Goal: Task Accomplishment & Management: Manage account settings

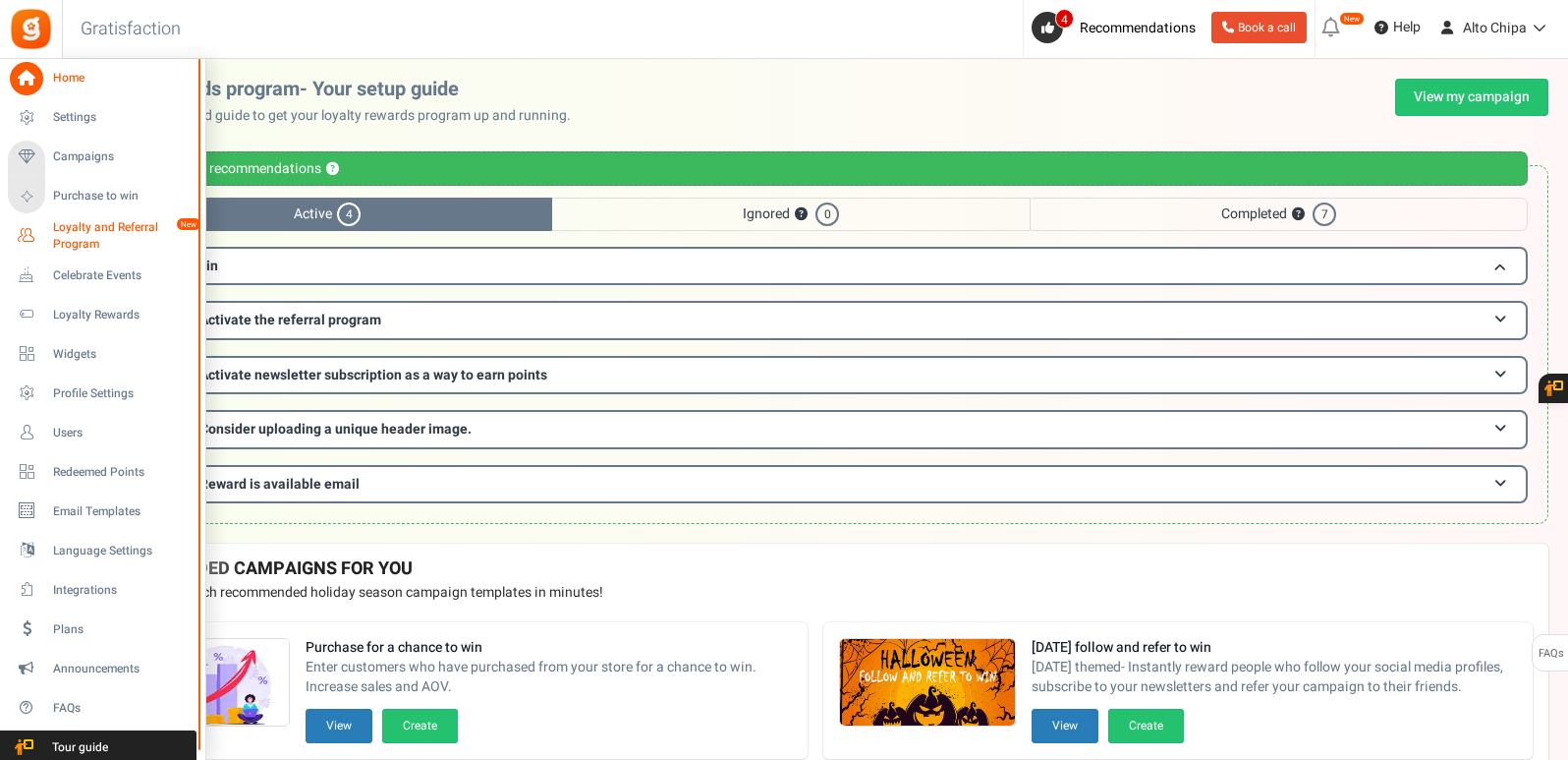
click at [124, 234] on span "Loyalty and Referral Program" at bounding box center [124, 236] width 143 height 34
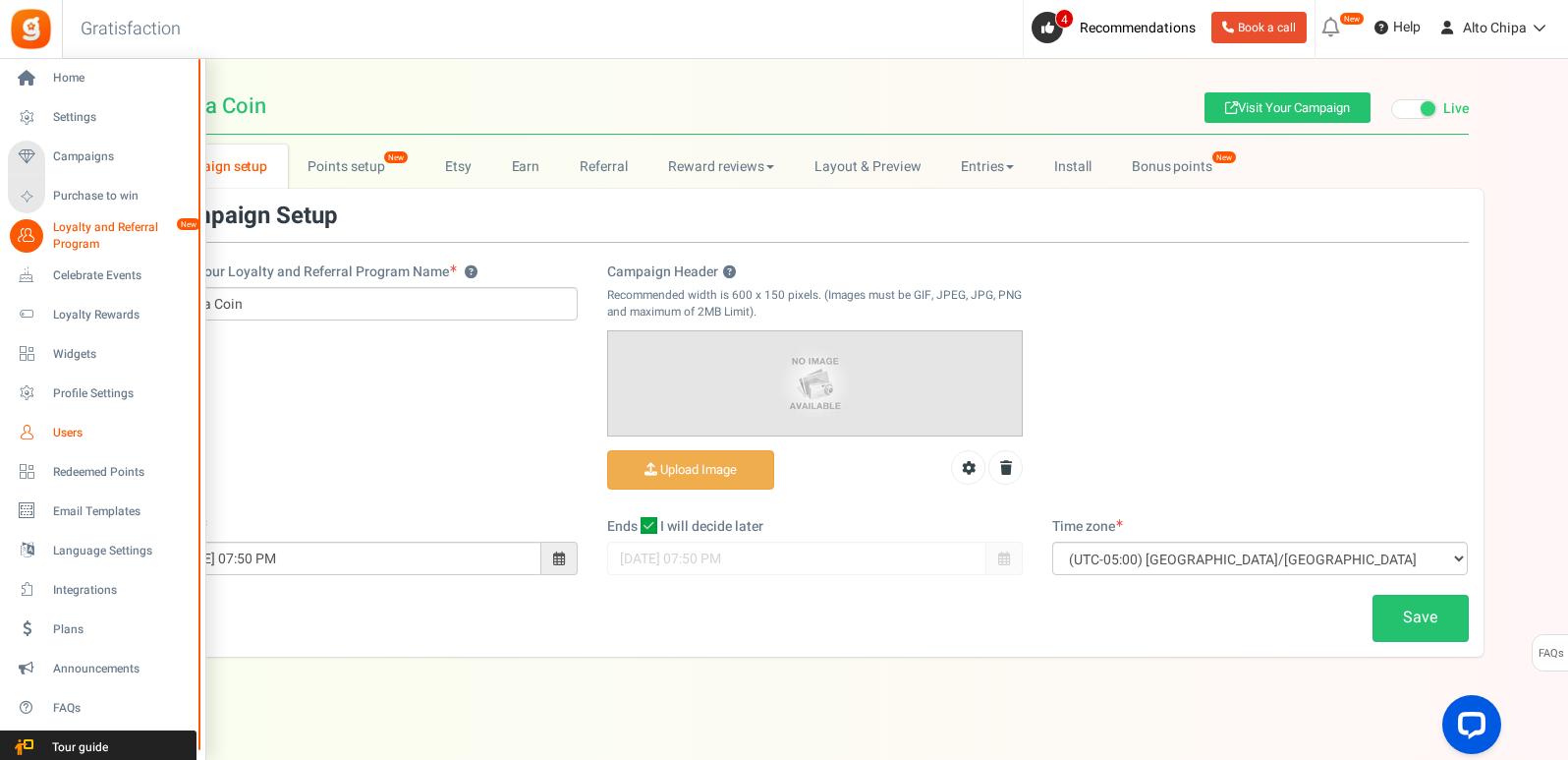
click at [44, 431] on link "Users" at bounding box center [102, 433] width 189 height 34
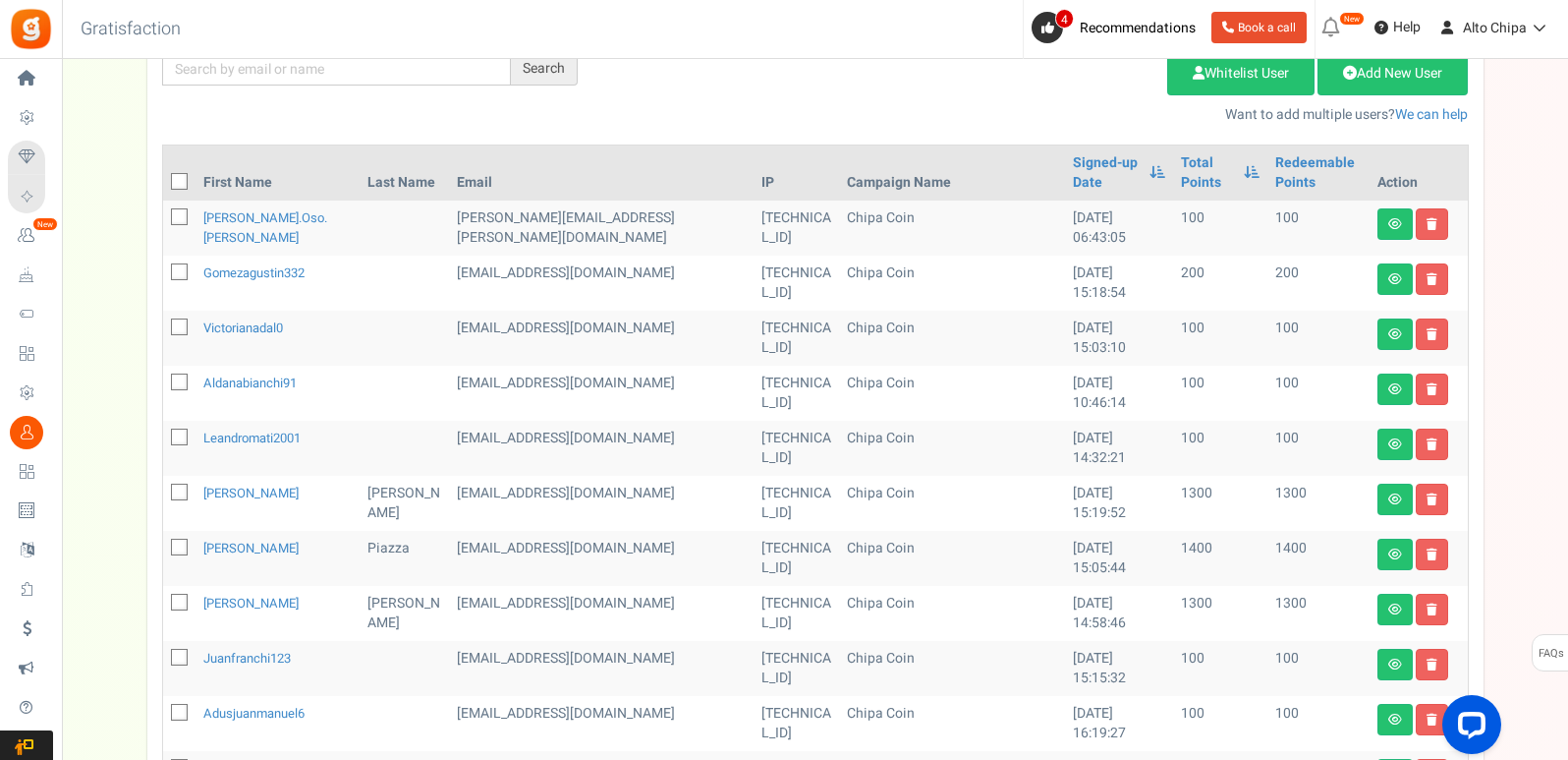
scroll to position [255, 0]
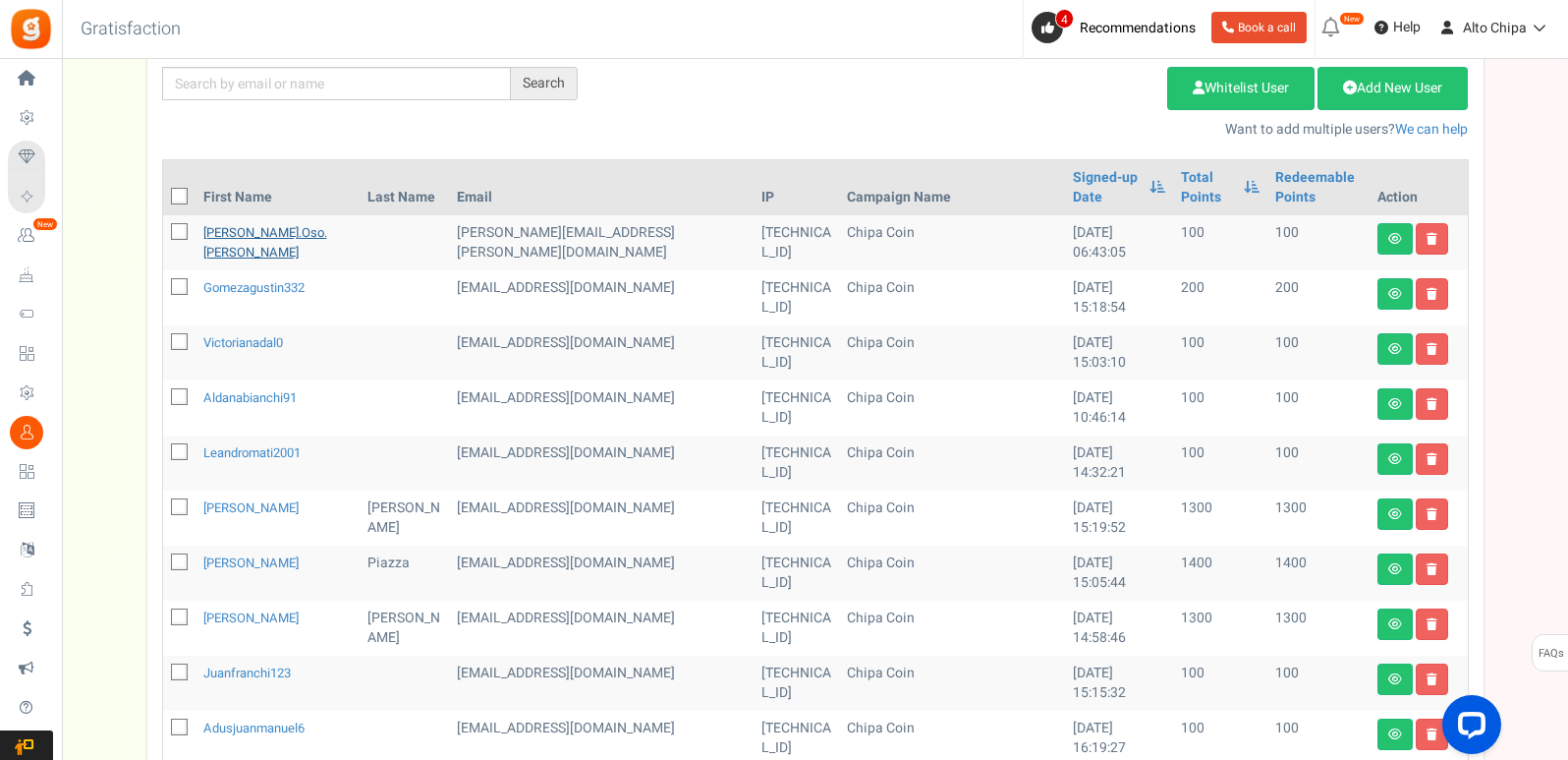
click at [253, 229] on link "[PERSON_NAME].oso.[PERSON_NAME]" at bounding box center [265, 242] width 124 height 39
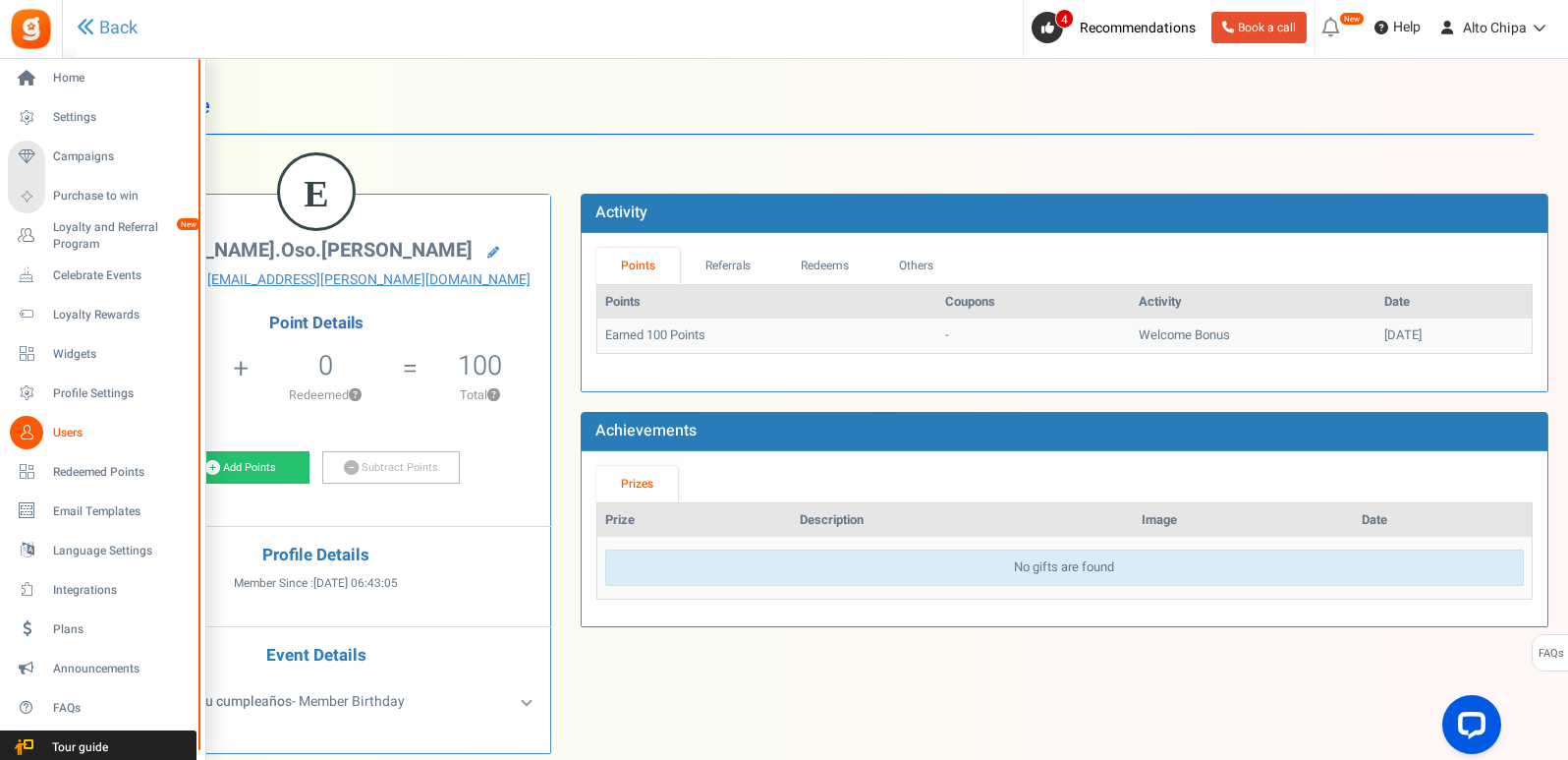
click at [67, 433] on span "Users" at bounding box center [122, 433] width 137 height 17
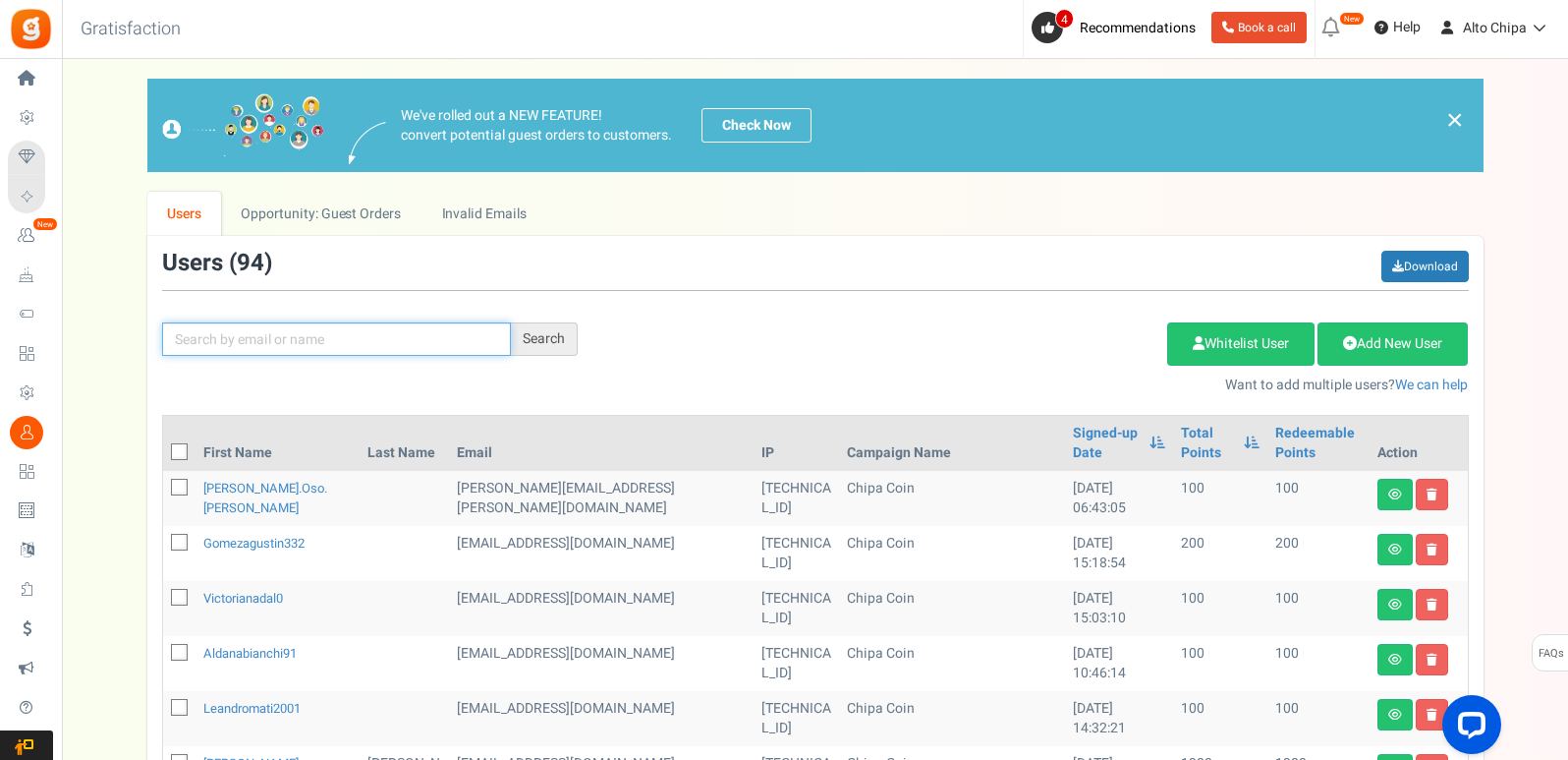
click at [382, 346] on input "text" at bounding box center [336, 339] width 349 height 34
type input "[PERSON_NAME]"
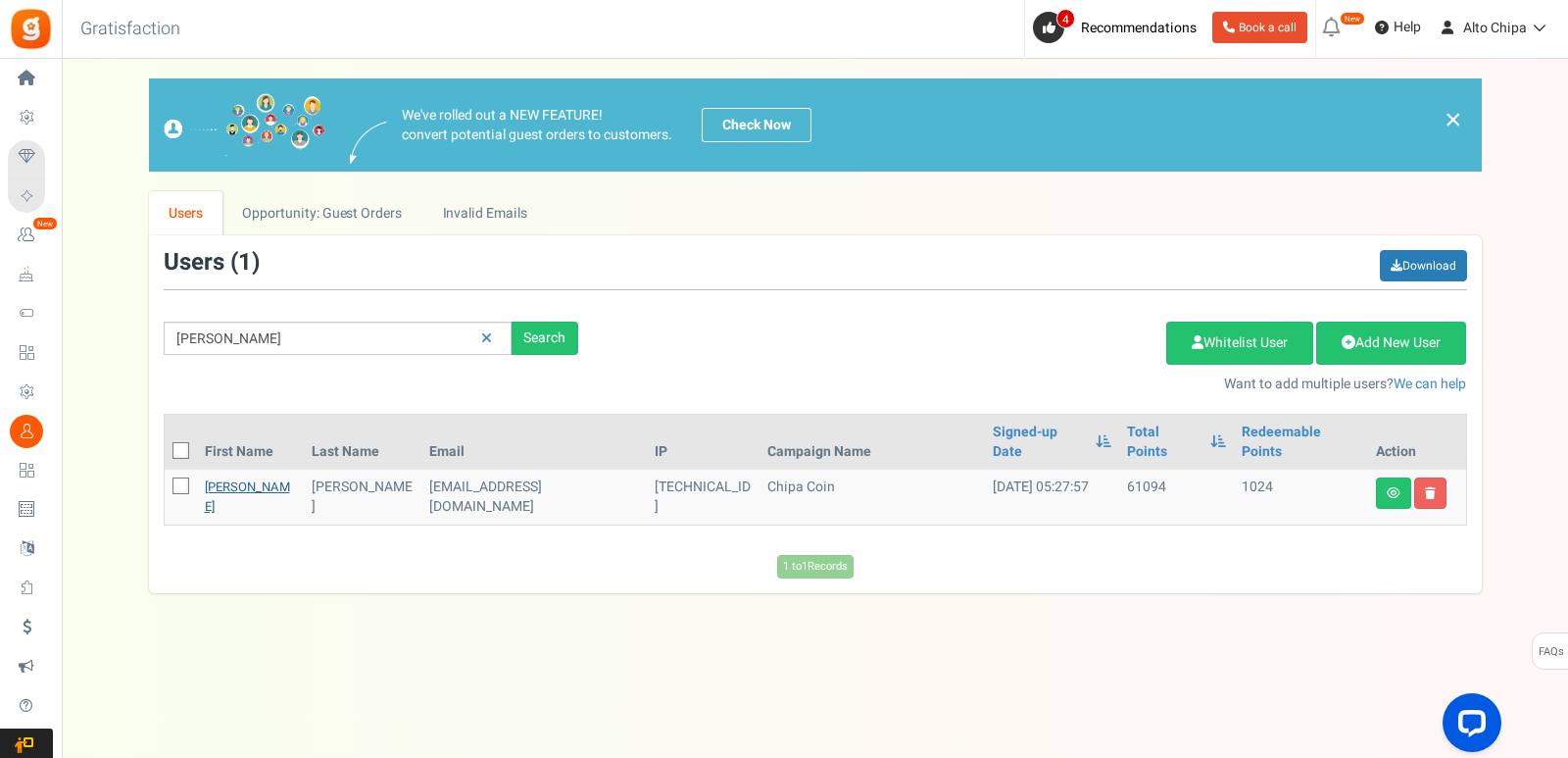
click at [234, 477] on link "[PERSON_NAME]" at bounding box center [247, 496] width 85 height 38
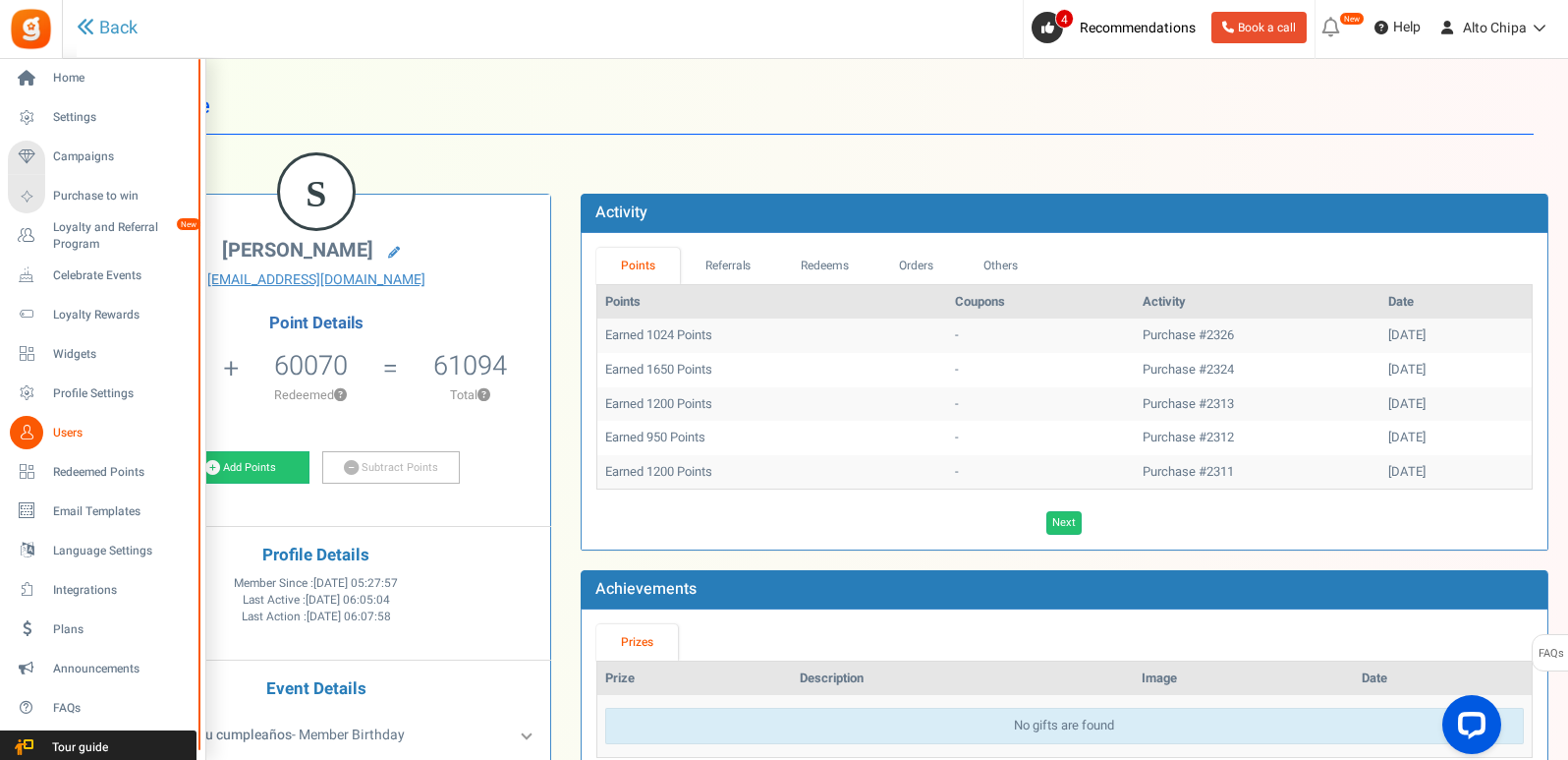
click at [70, 426] on span "Users" at bounding box center [122, 433] width 137 height 17
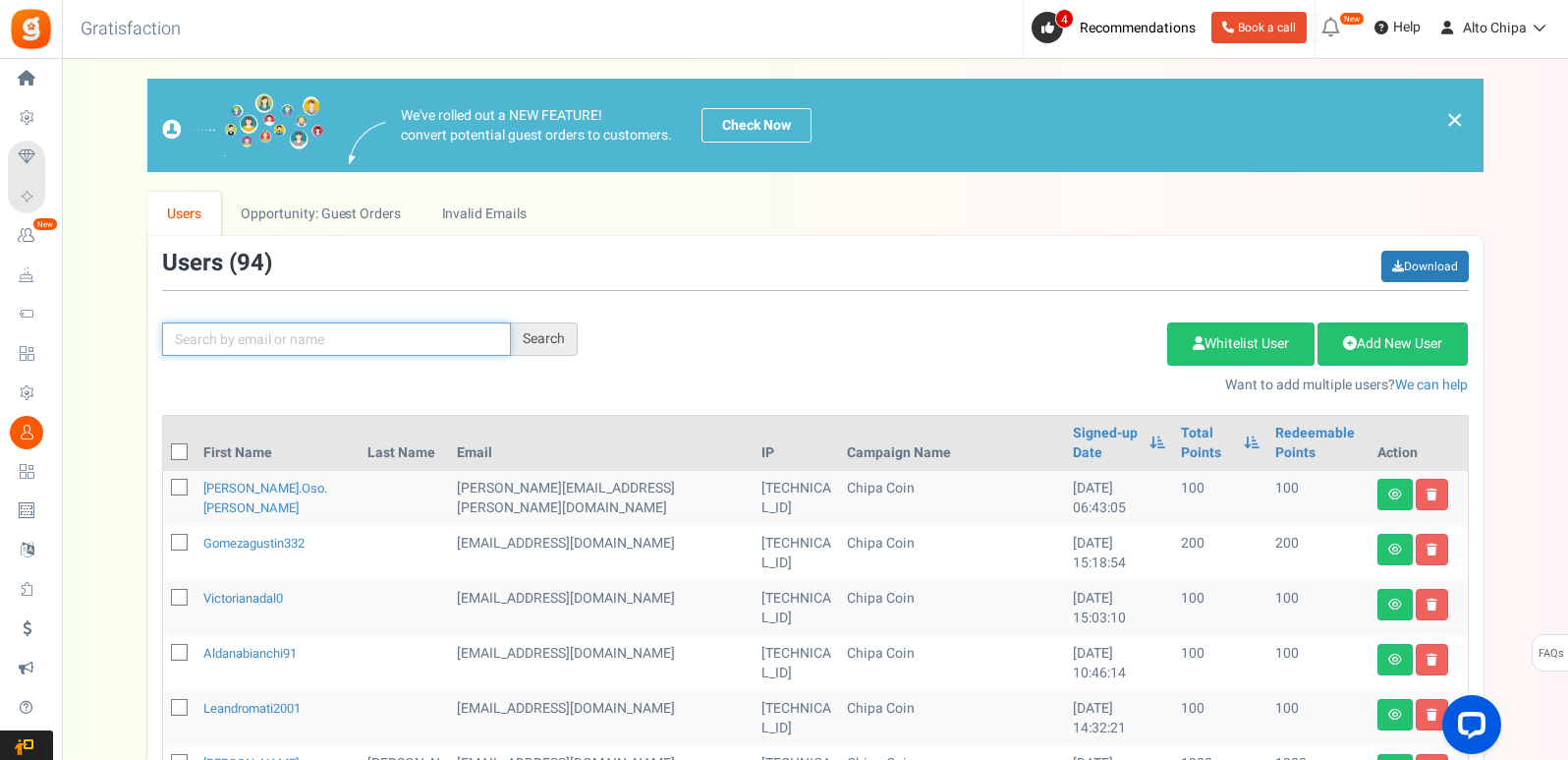
click at [326, 335] on input "text" at bounding box center [336, 339] width 349 height 34
click at [1393, 507] on link at bounding box center [1395, 494] width 36 height 32
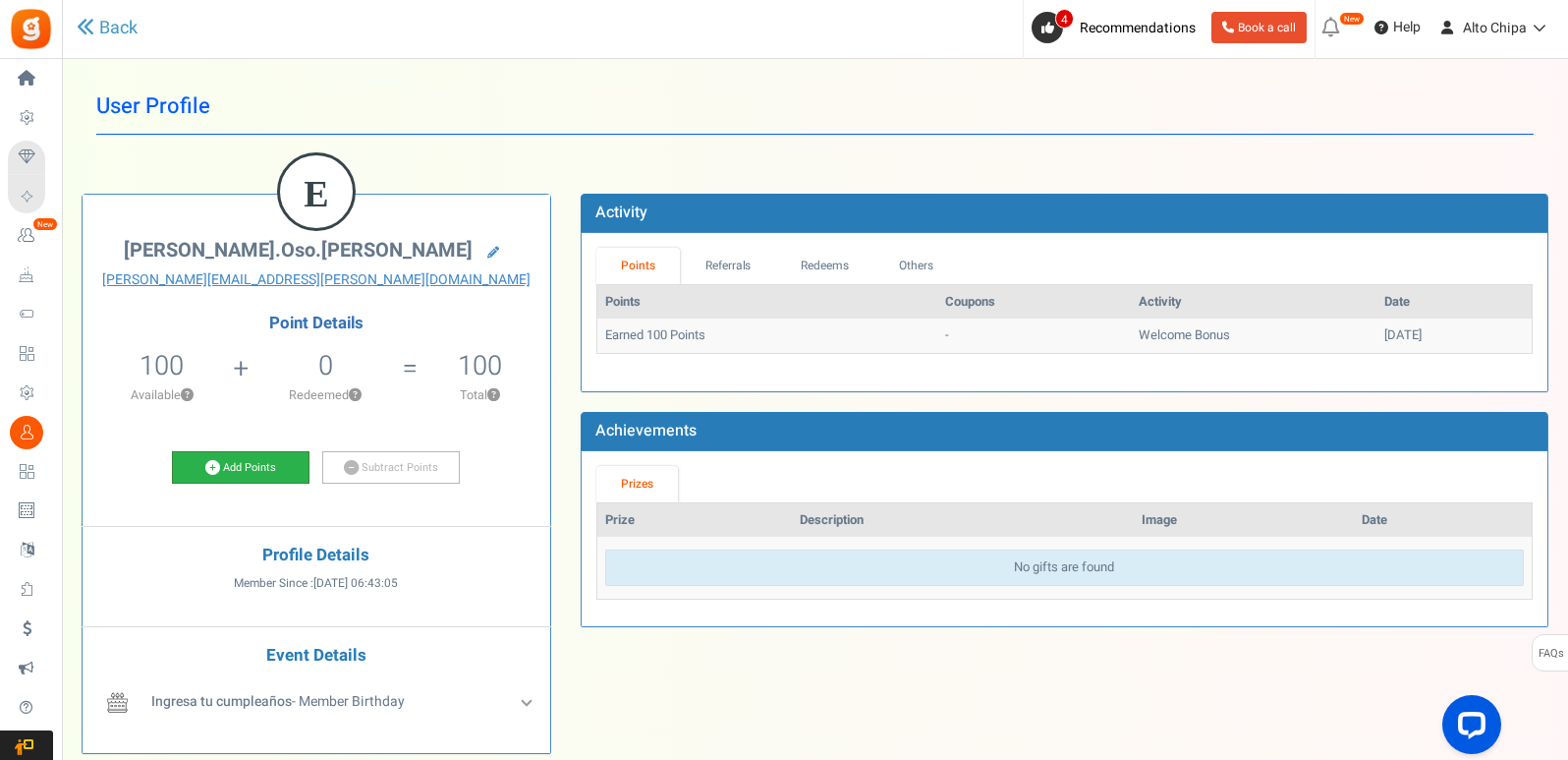
click at [252, 473] on link "Add Points" at bounding box center [240, 467] width 137 height 34
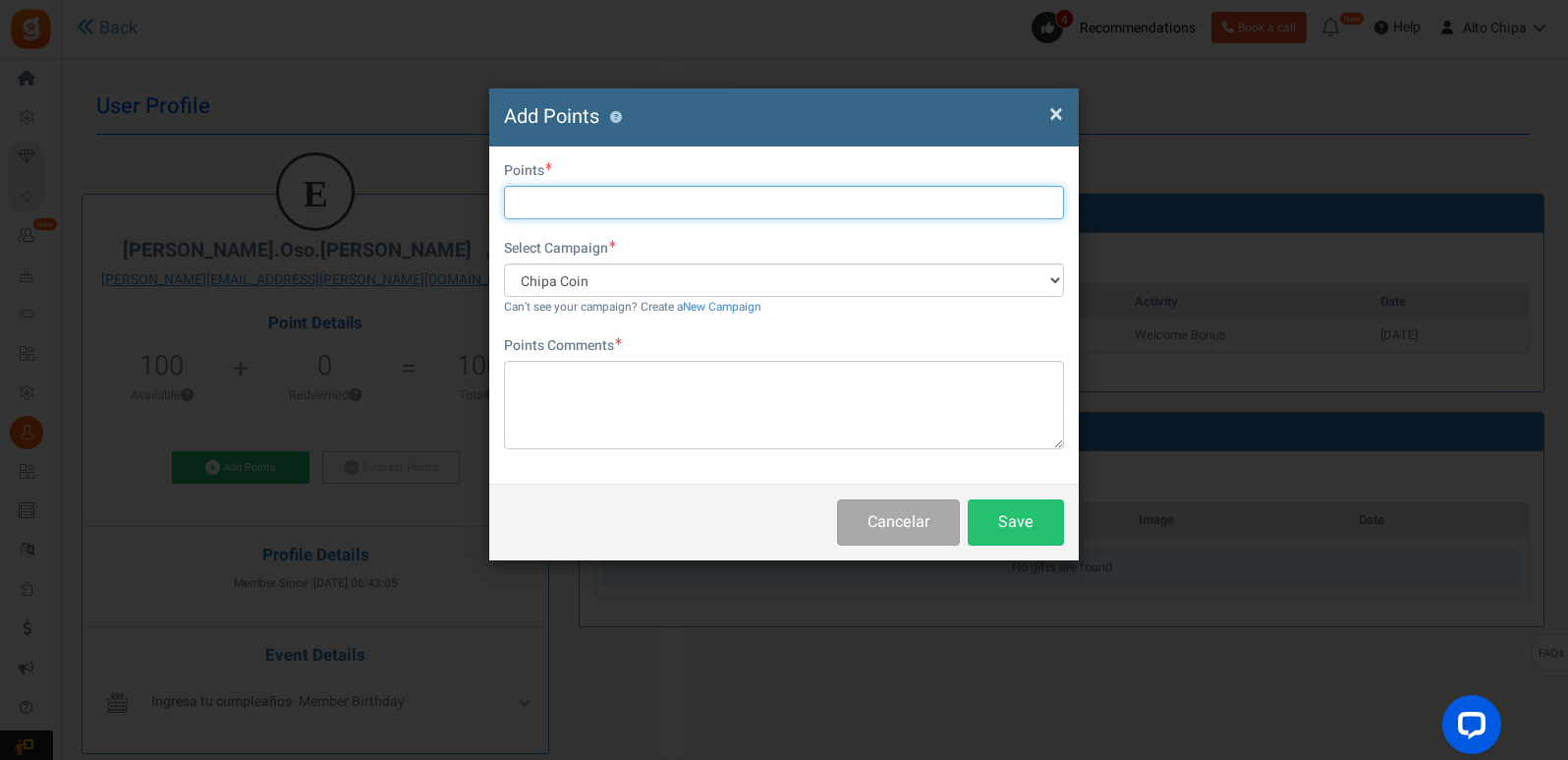
click at [616, 214] on input "text" at bounding box center [784, 203] width 560 height 34
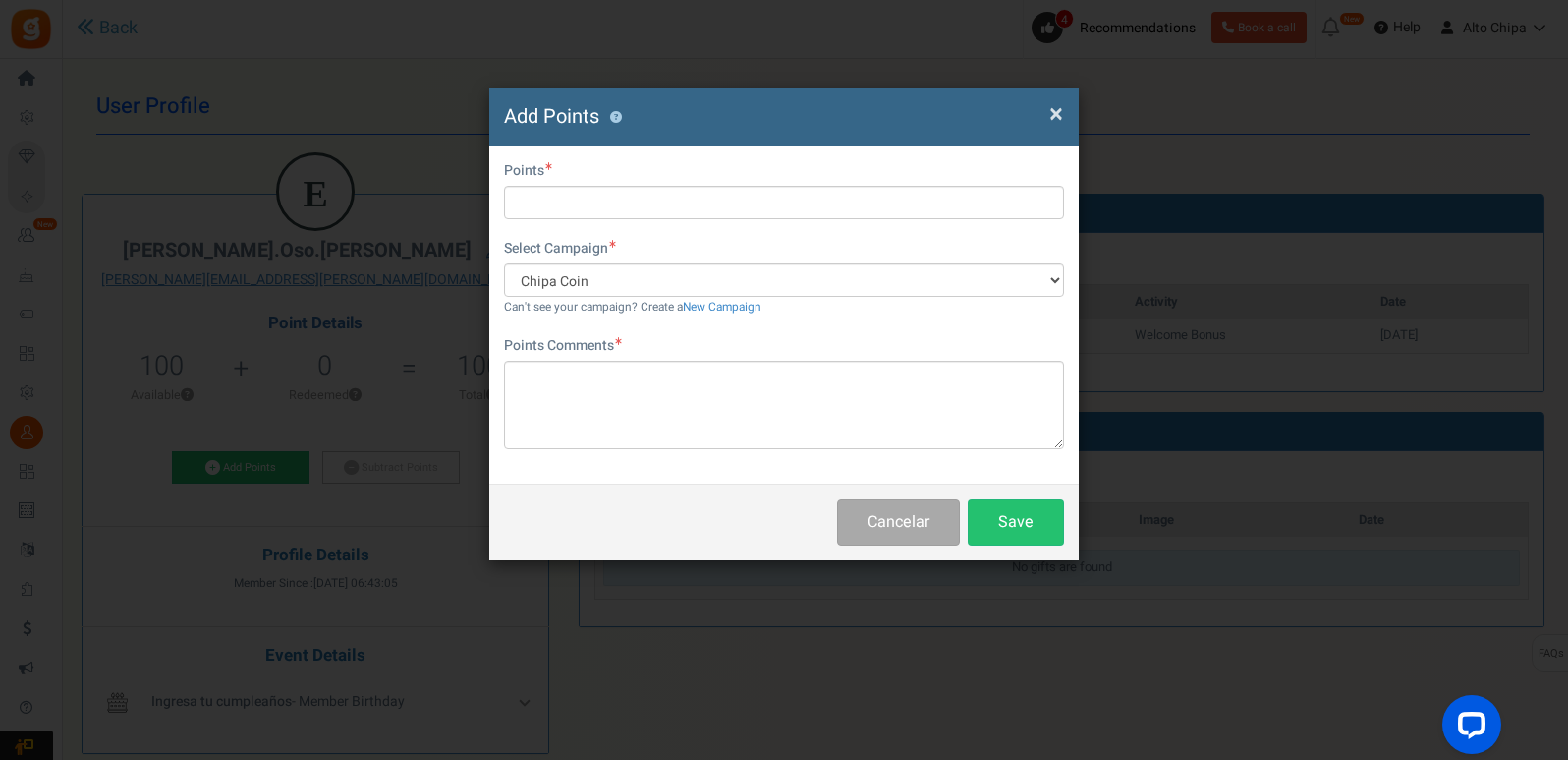
click at [662, 172] on div "Do you want to give Extra Points ? Yes No" at bounding box center [784, 173] width 560 height 25
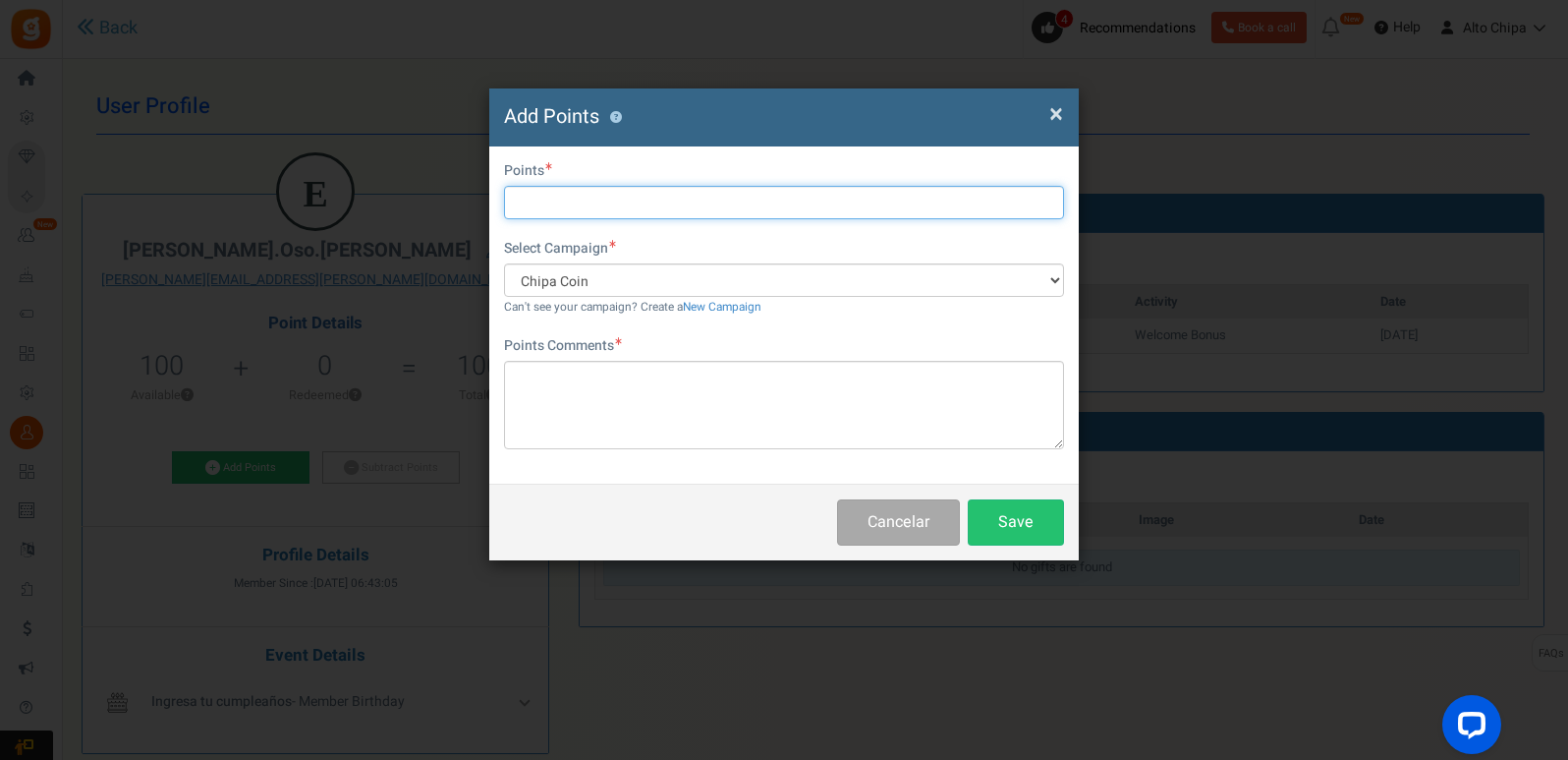
click at [650, 201] on input "text" at bounding box center [784, 203] width 560 height 34
type input "2150"
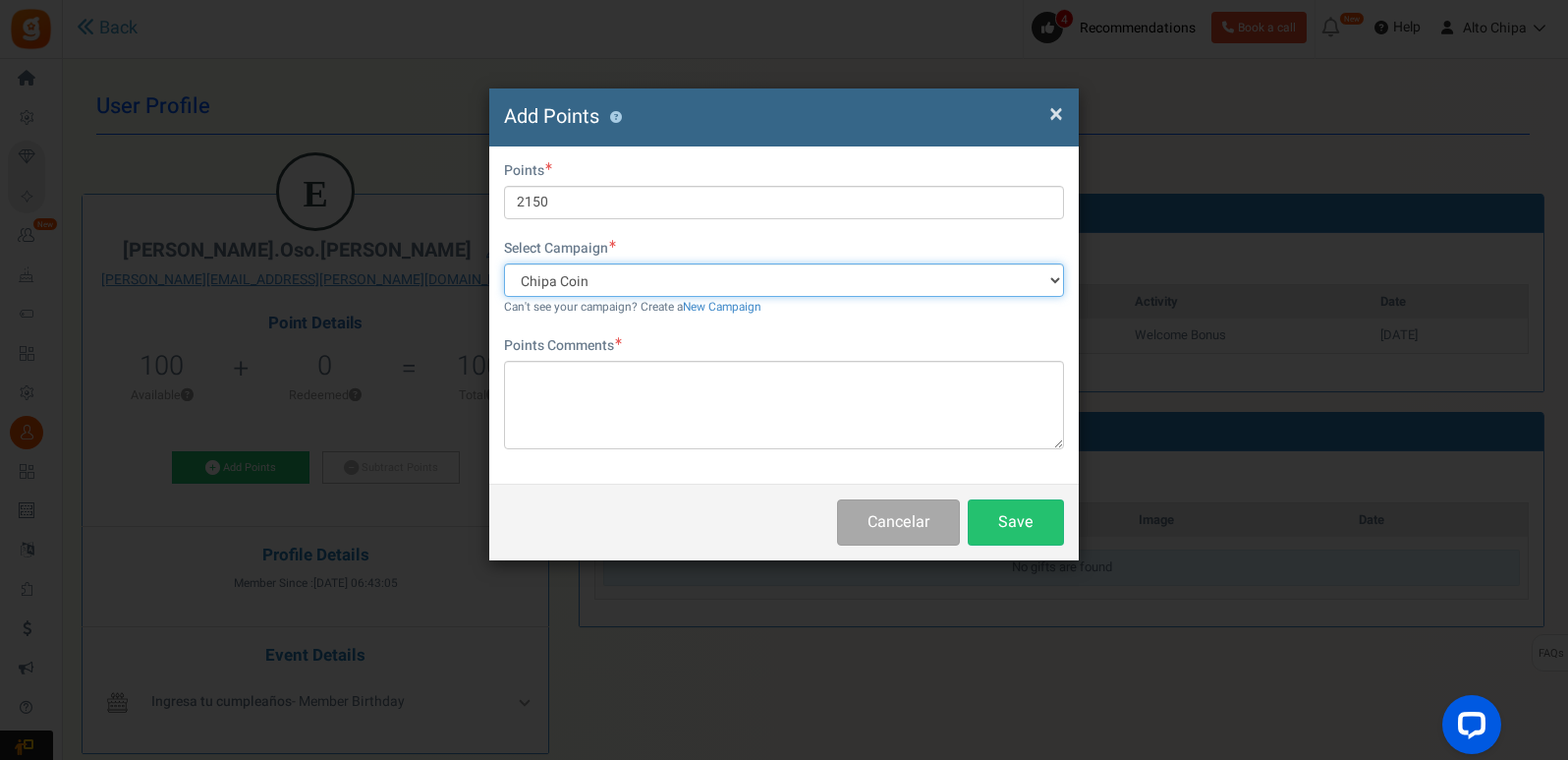
click at [827, 276] on select "Chipa Coin" at bounding box center [784, 280] width 560 height 34
click at [828, 277] on select "Chipa Coin" at bounding box center [784, 280] width 560 height 34
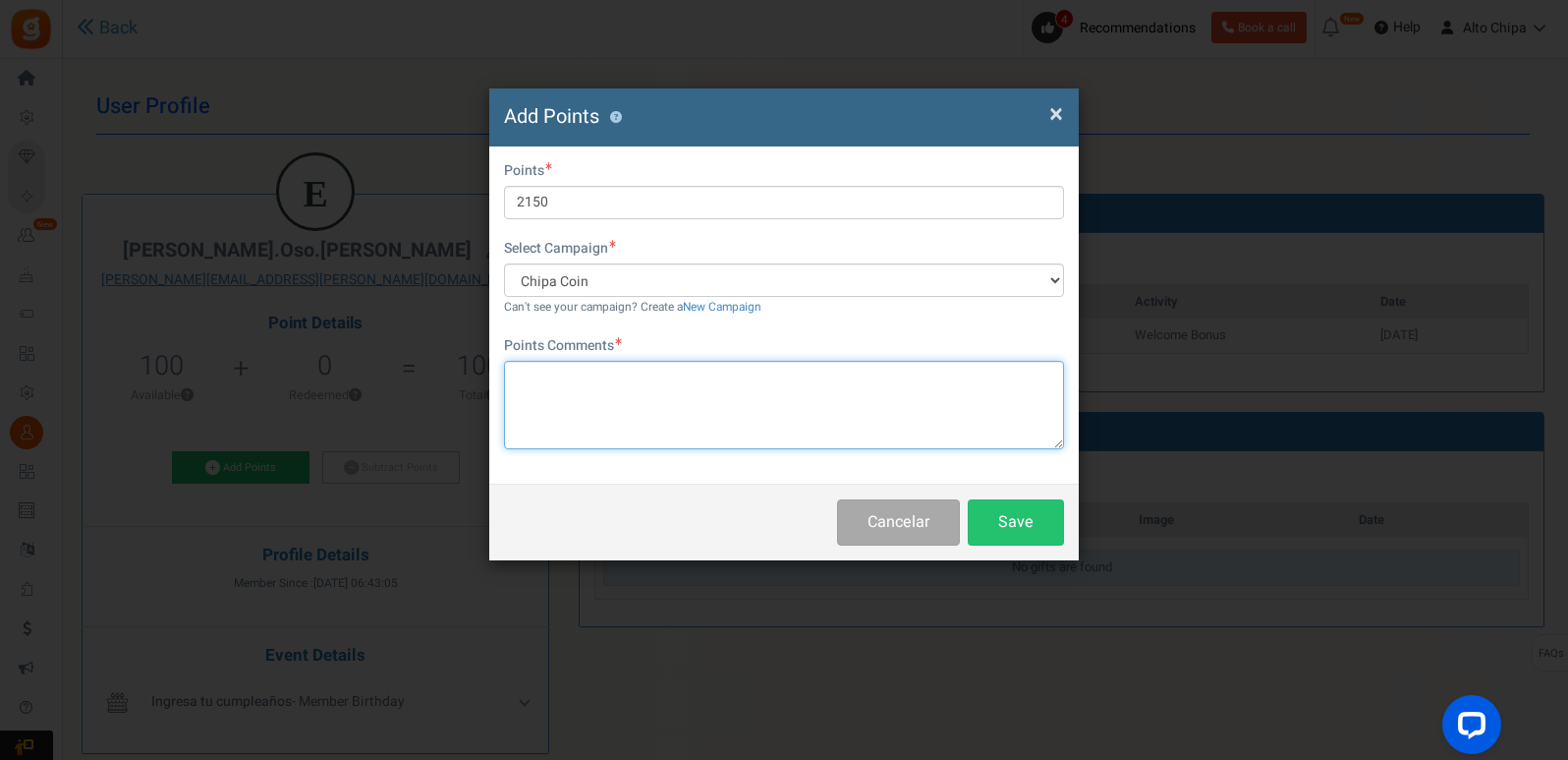
click at [735, 387] on textarea at bounding box center [784, 404] width 560 height 88
type textarea "Puntos por compra de 21 unidades."
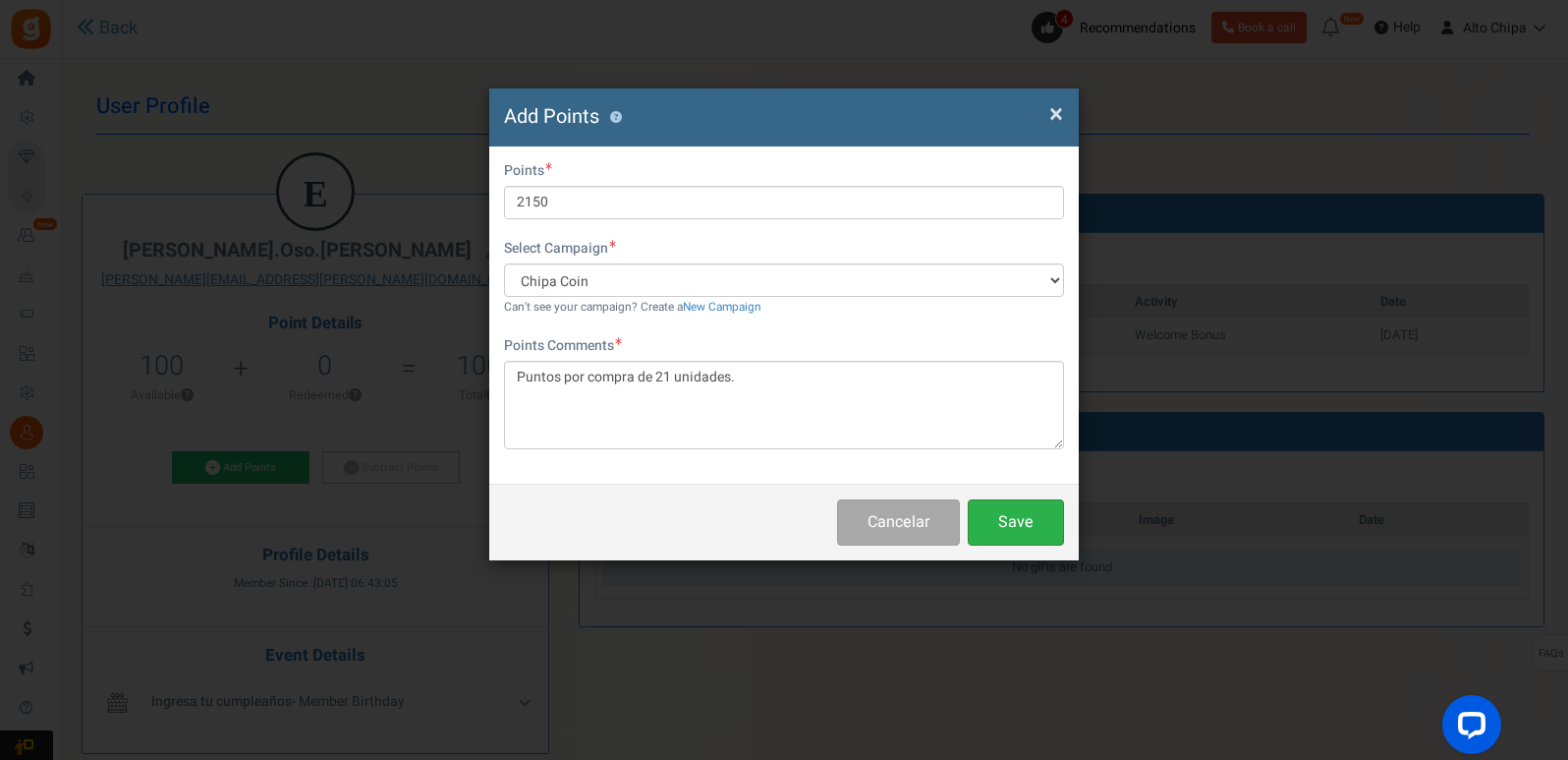
click at [1007, 533] on button "Save" at bounding box center [1015, 522] width 96 height 46
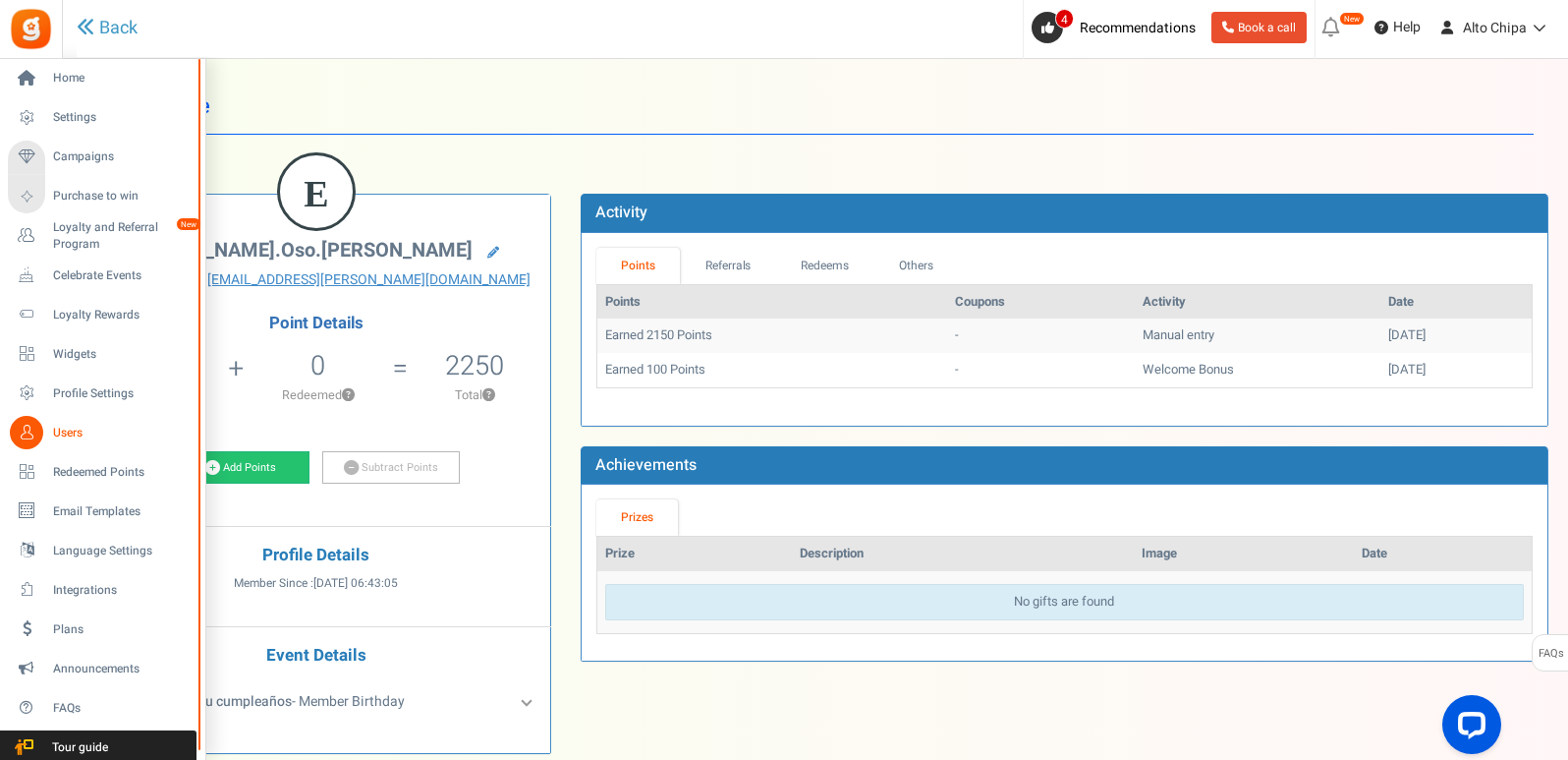
click at [46, 450] on li "Users" at bounding box center [102, 433] width 205 height 40
click at [57, 434] on span "Users" at bounding box center [122, 433] width 137 height 17
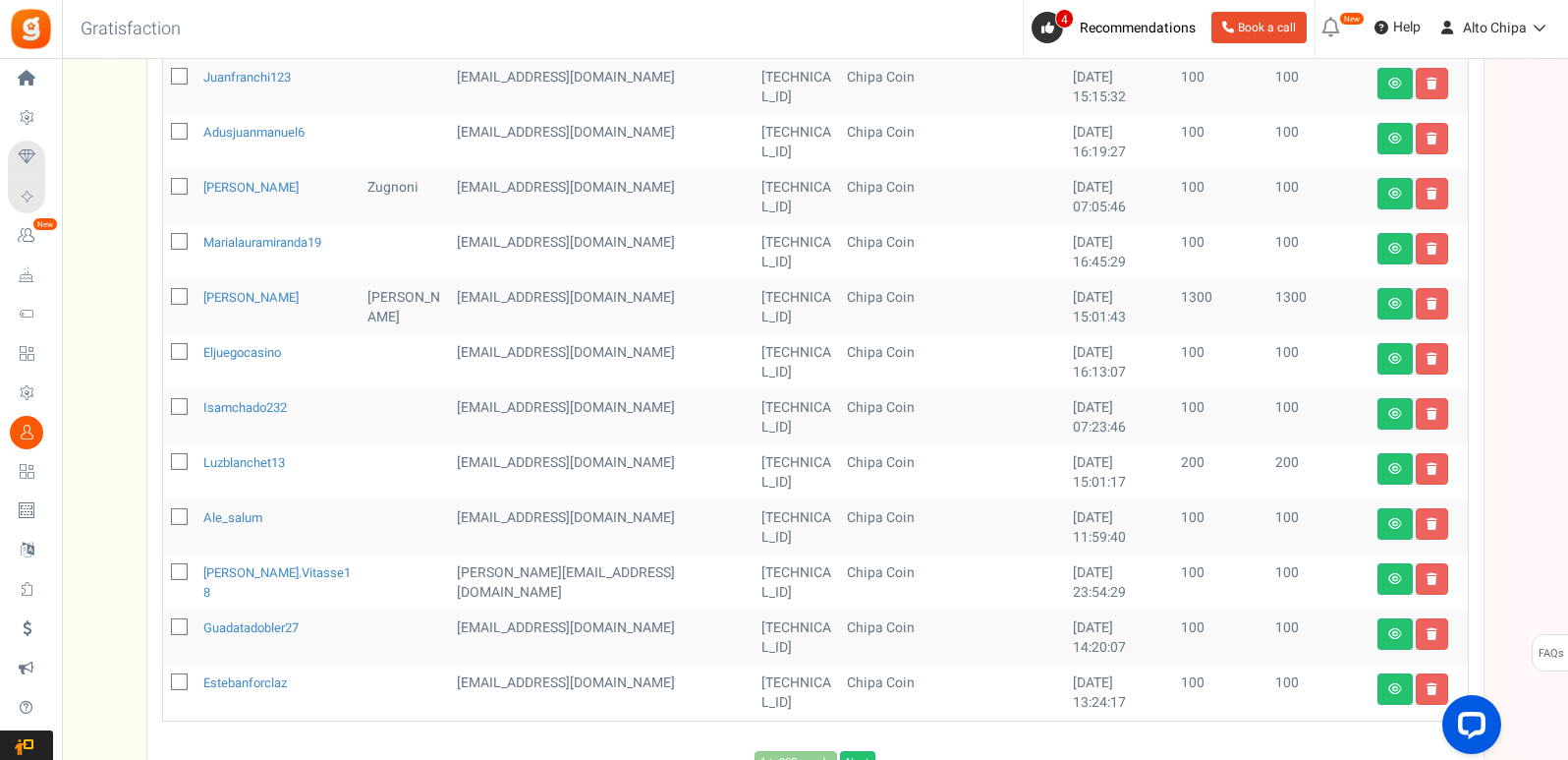
scroll to position [999, 0]
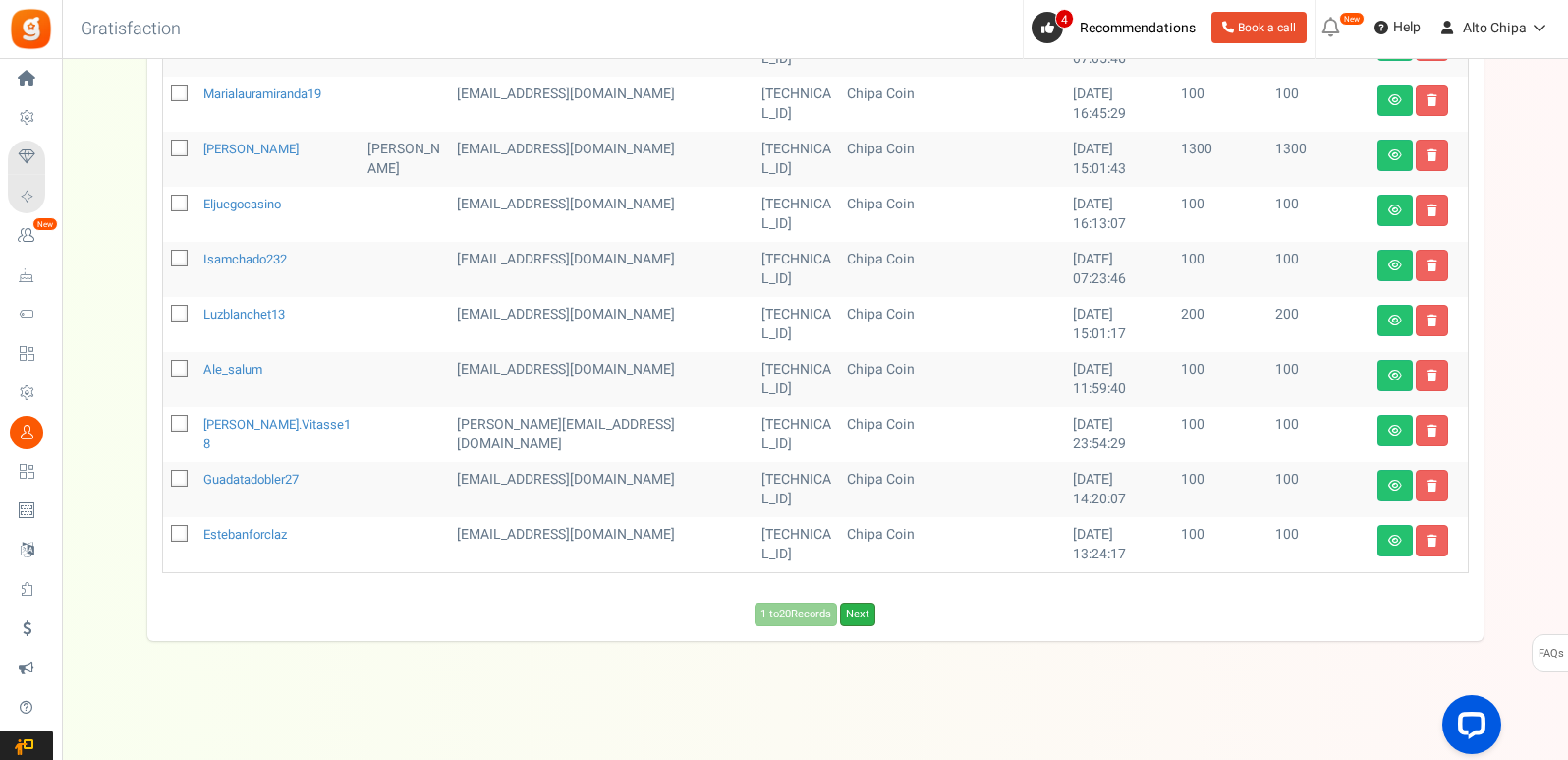
click at [845, 605] on link "Next" at bounding box center [858, 614] width 36 height 24
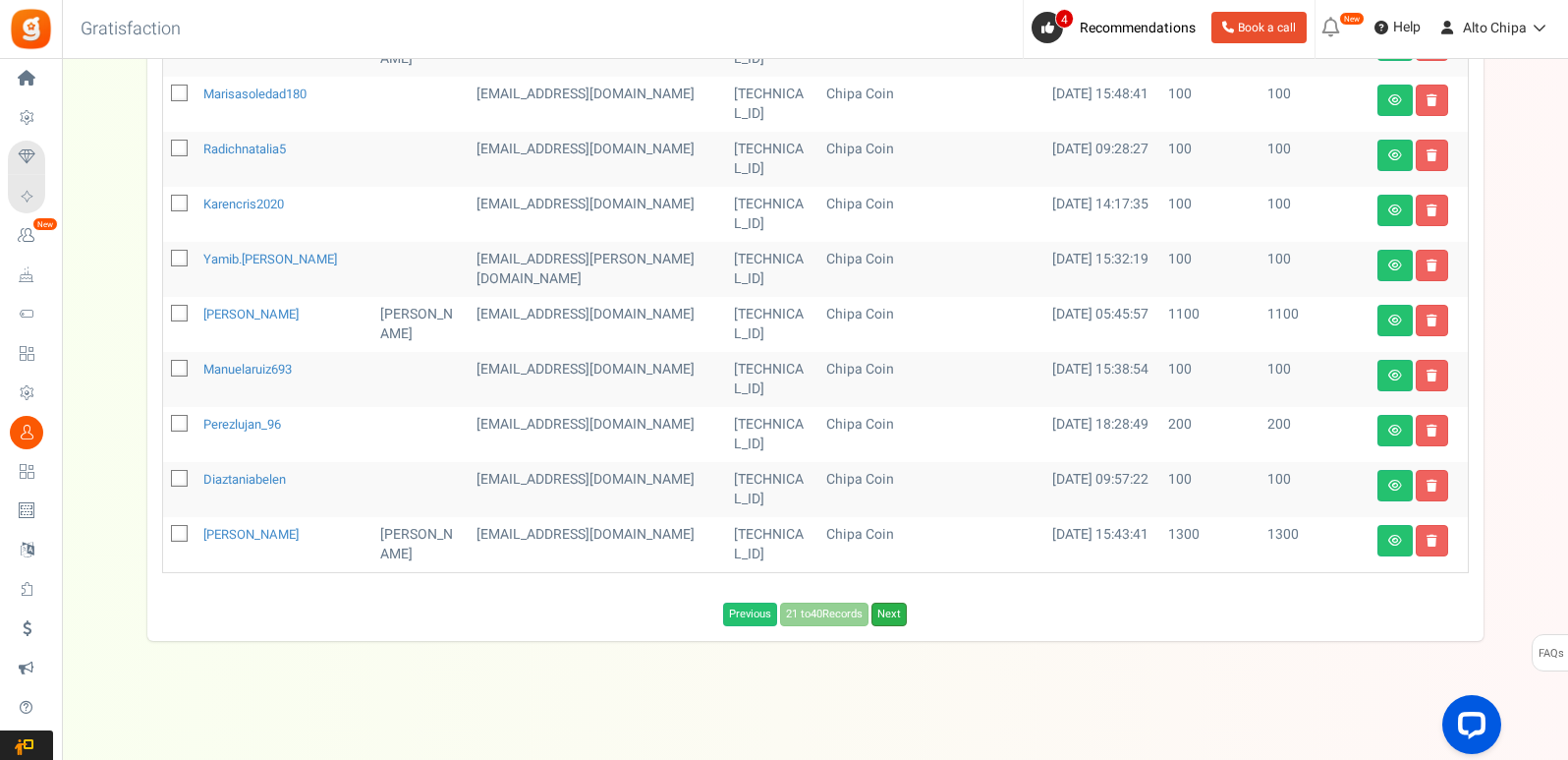
click at [898, 619] on link "Next" at bounding box center [889, 614] width 36 height 24
click at [0, 0] on span "Loading..." at bounding box center [0, 0] width 0 height 0
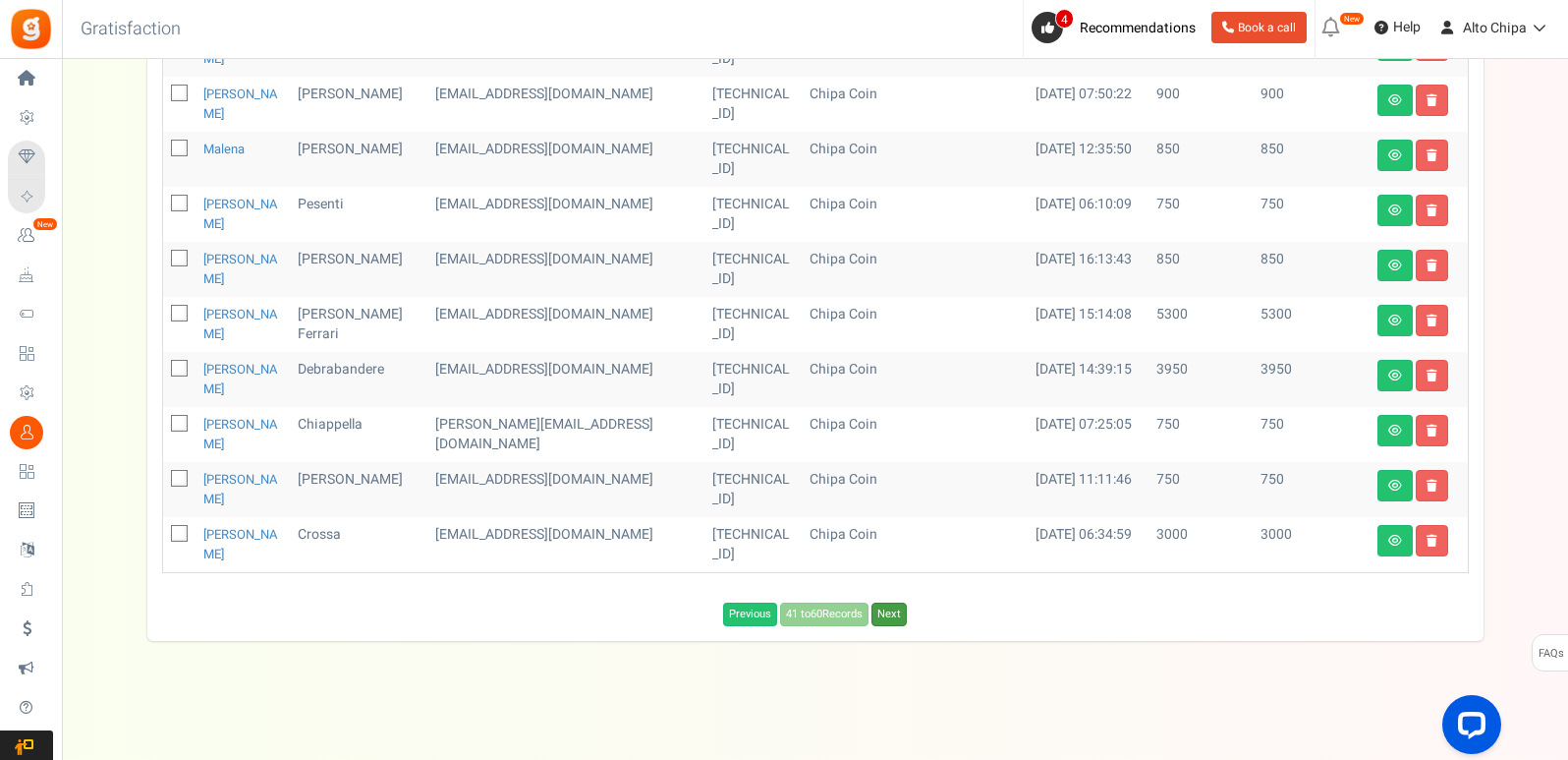
click at [898, 619] on link "Next" at bounding box center [889, 614] width 36 height 24
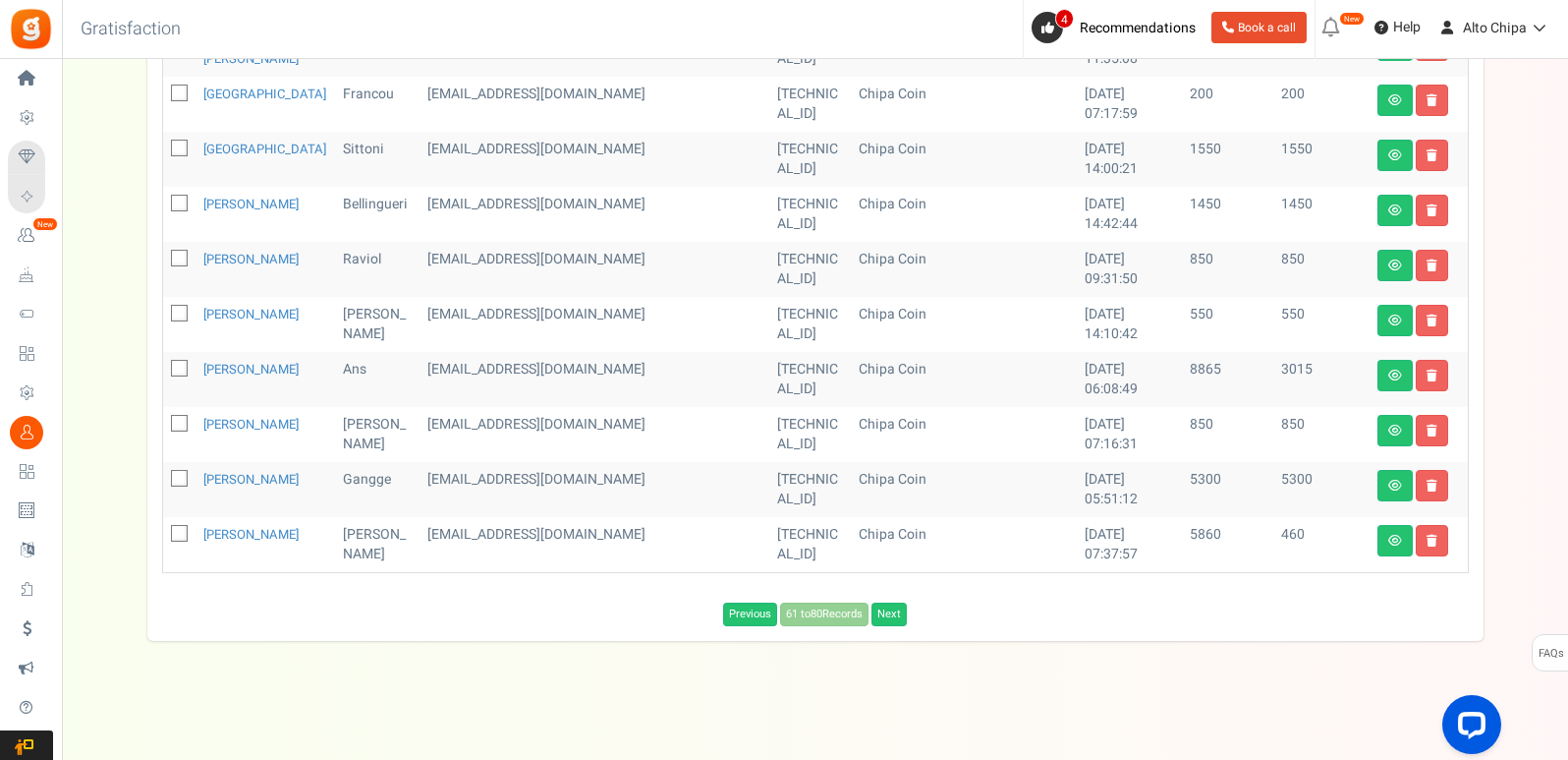
click at [778, 601] on div "Previous 61 to 80 Records Next Loading..." at bounding box center [815, 610] width 1336 height 34
click at [755, 608] on link "Previous" at bounding box center [750, 614] width 54 height 24
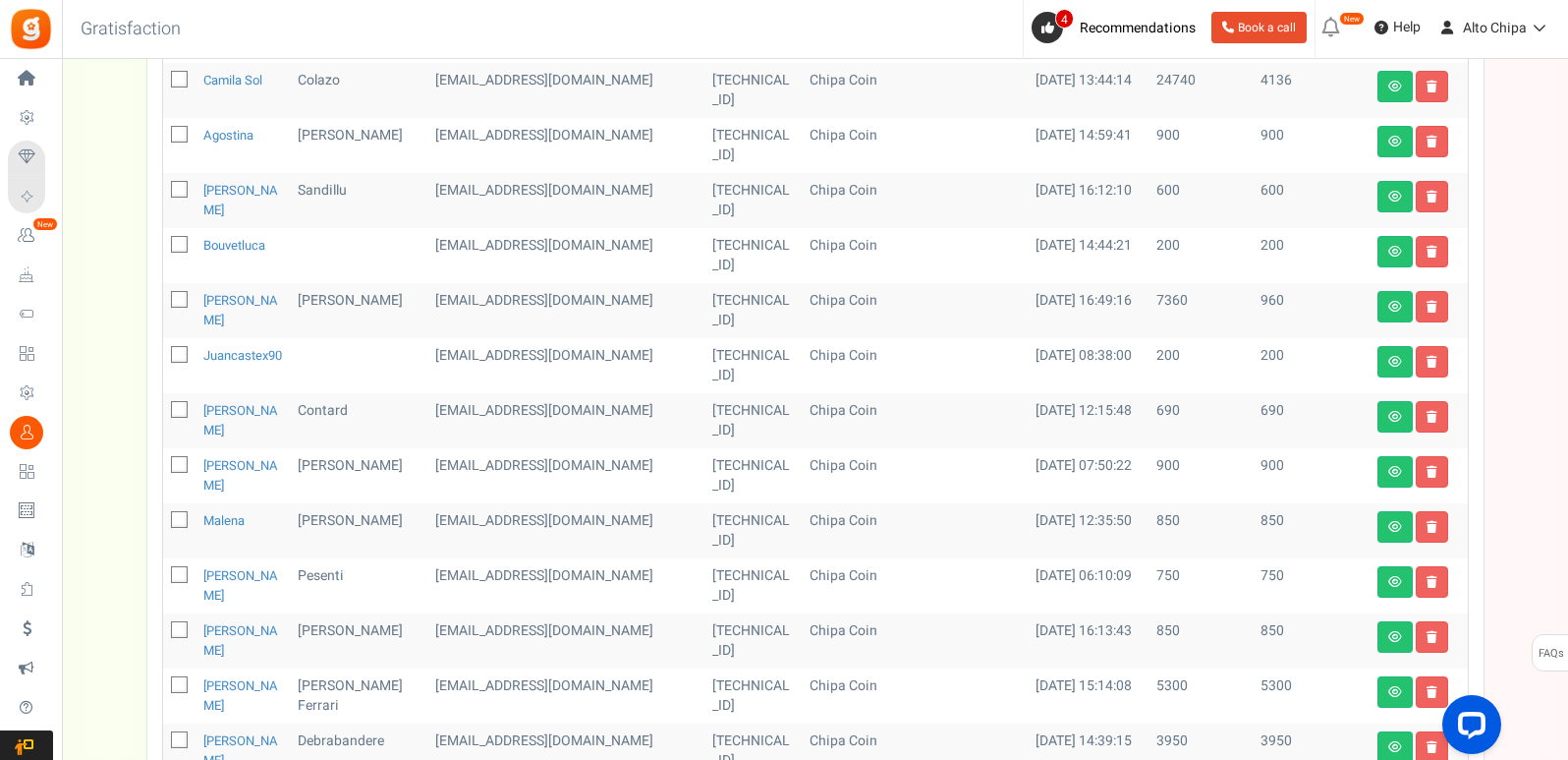
scroll to position [609, 0]
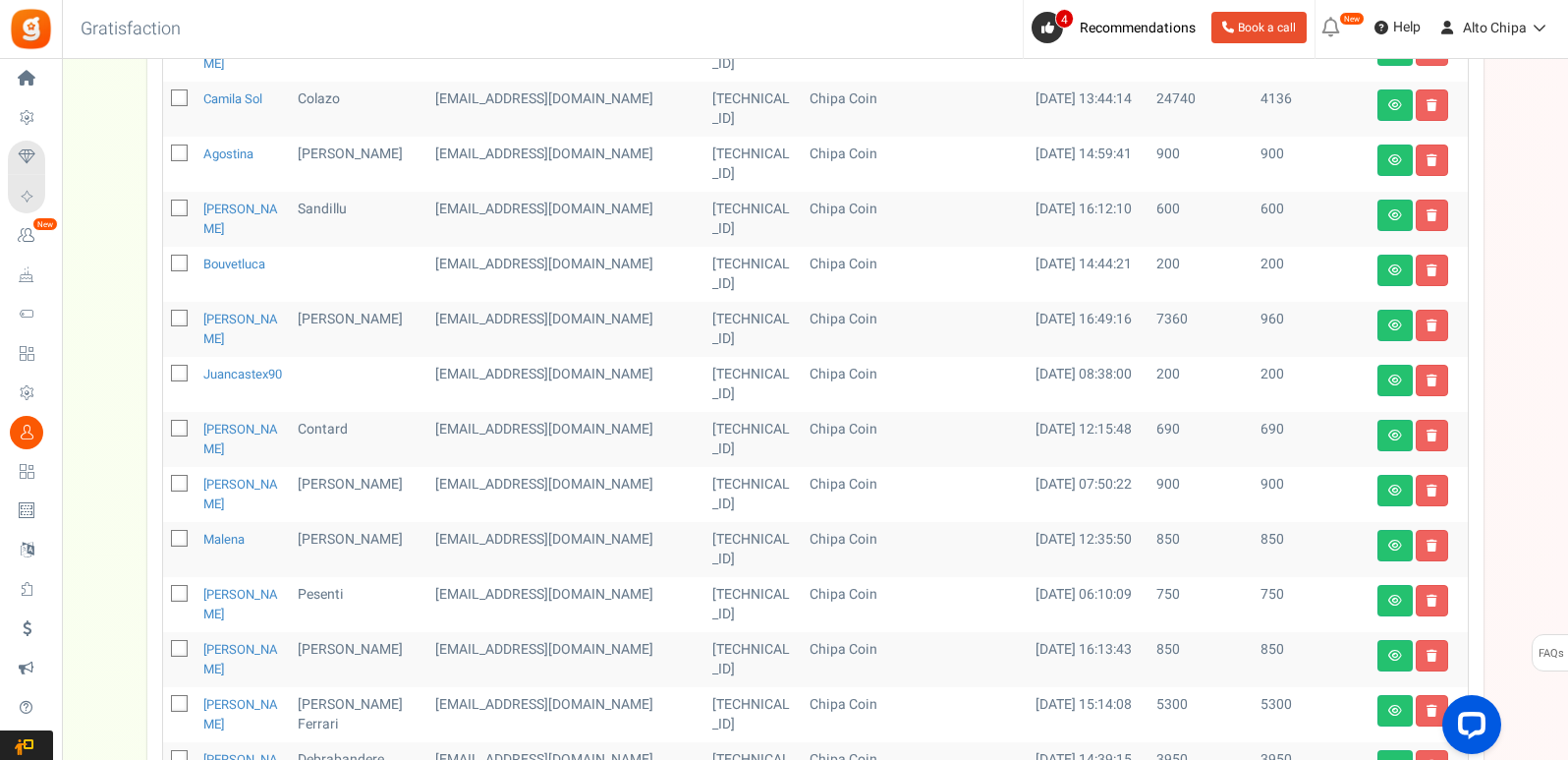
click at [192, 371] on td at bounding box center [179, 384] width 33 height 55
click at [177, 369] on icon at bounding box center [180, 374] width 13 height 13
click at [164, 369] on input "checkbox" at bounding box center [157, 375] width 13 height 13
checkbox input "true"
click at [193, 256] on td at bounding box center [179, 275] width 33 height 55
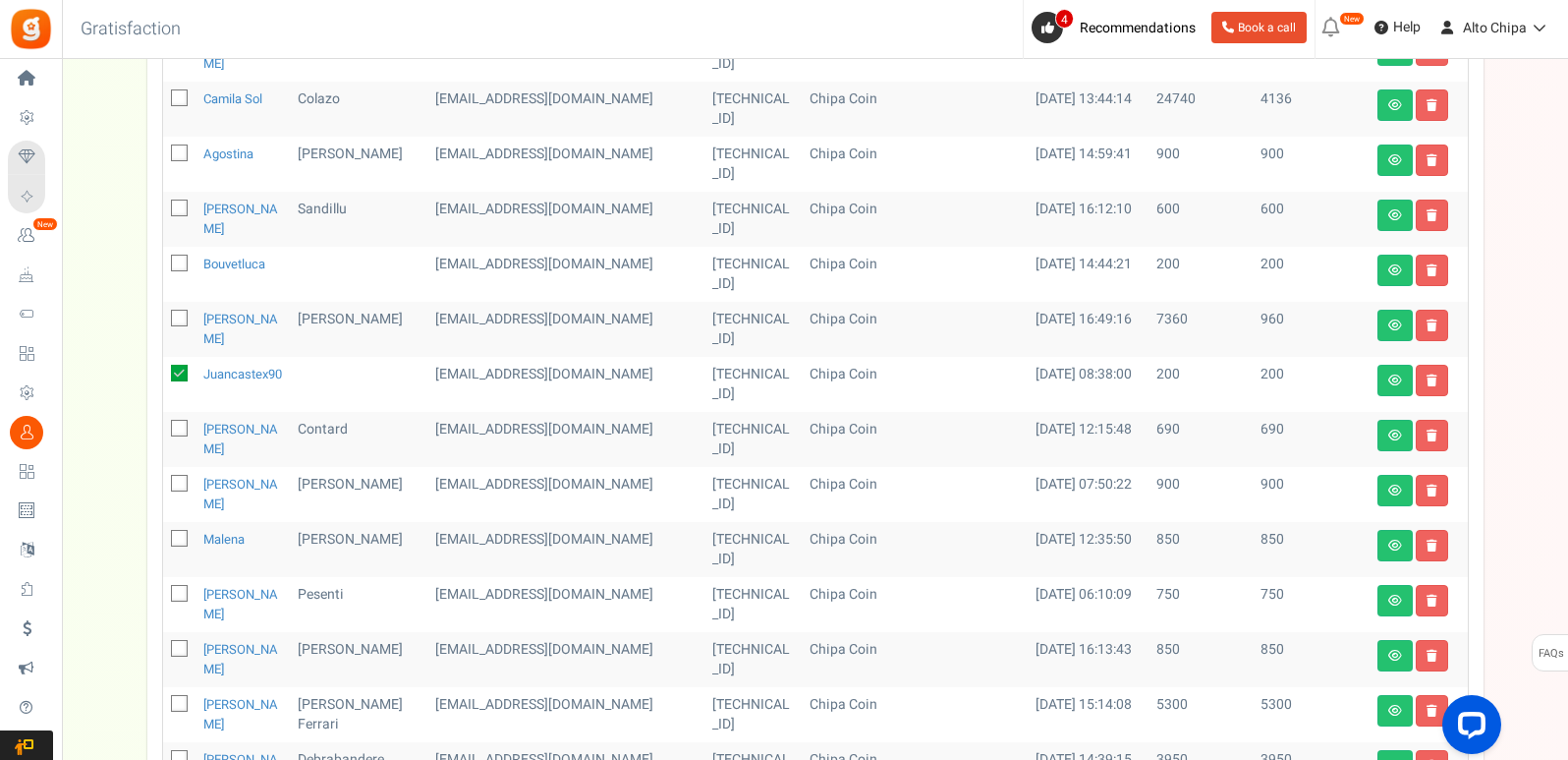
click at [182, 264] on icon at bounding box center [180, 263] width 13 height 13
click at [164, 264] on input "checkbox" at bounding box center [157, 264] width 13 height 13
checkbox input "true"
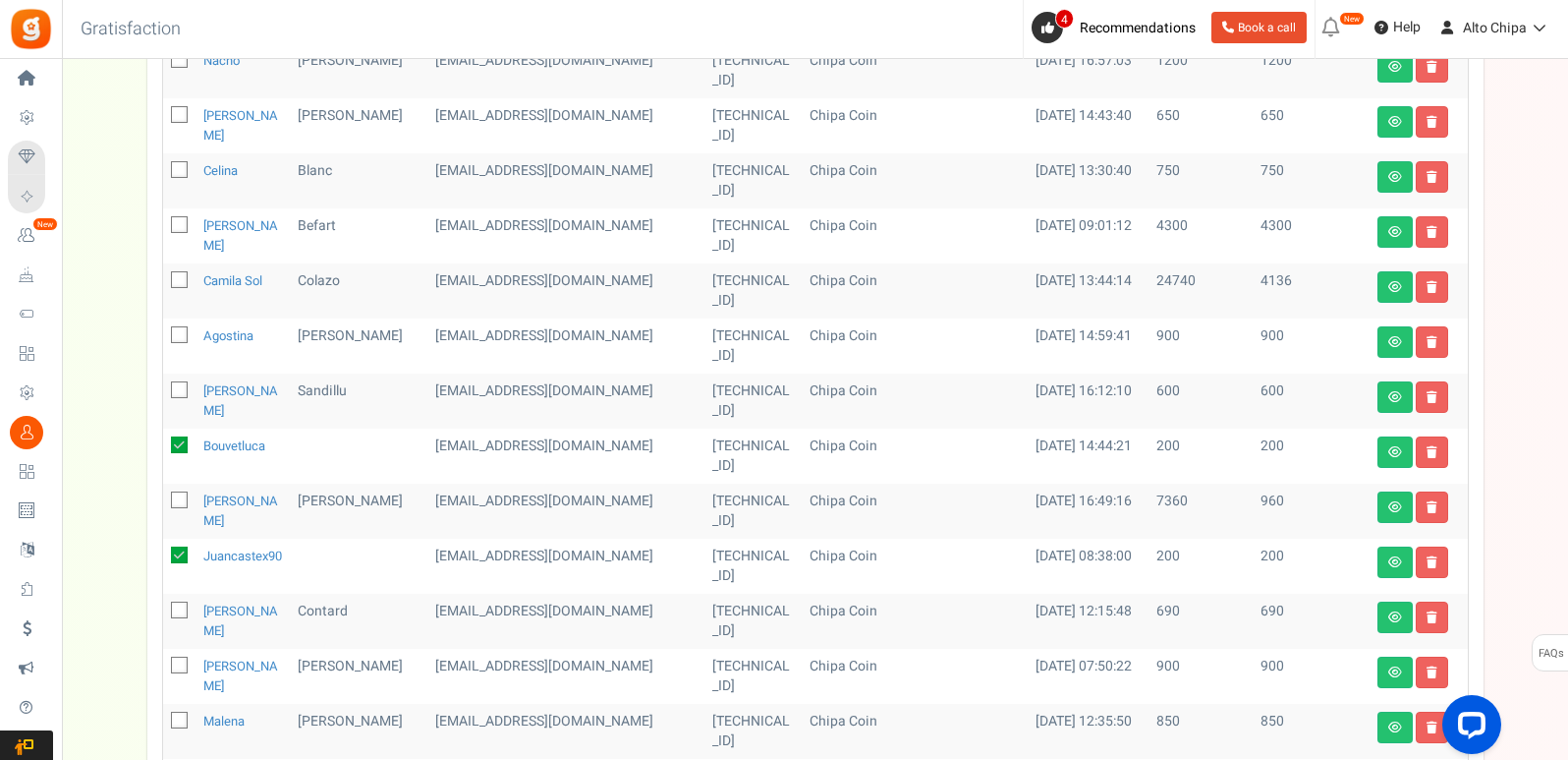
scroll to position [116, 0]
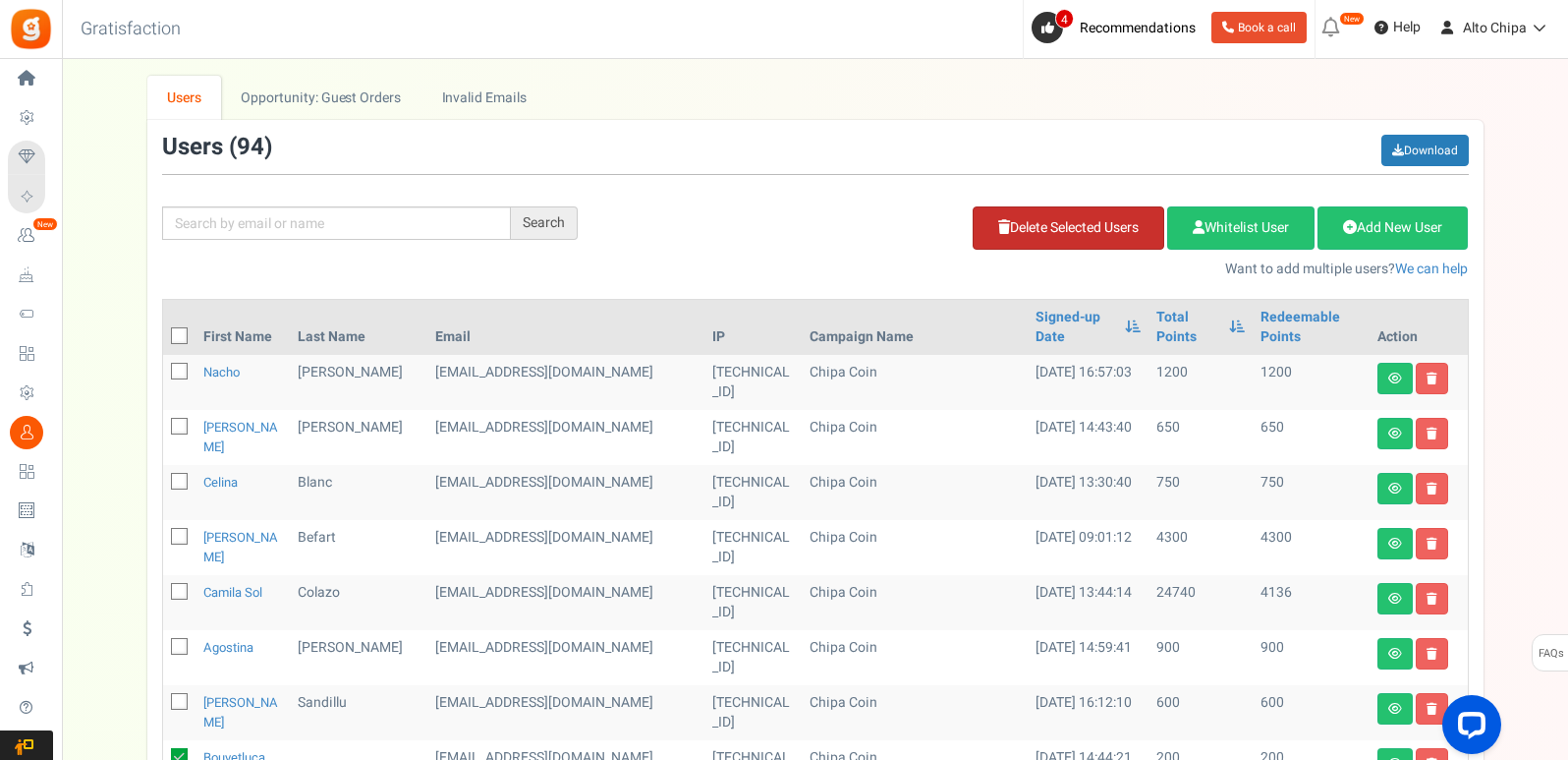
click at [972, 209] on link "Delete Selected Users" at bounding box center [1068, 228] width 192 height 43
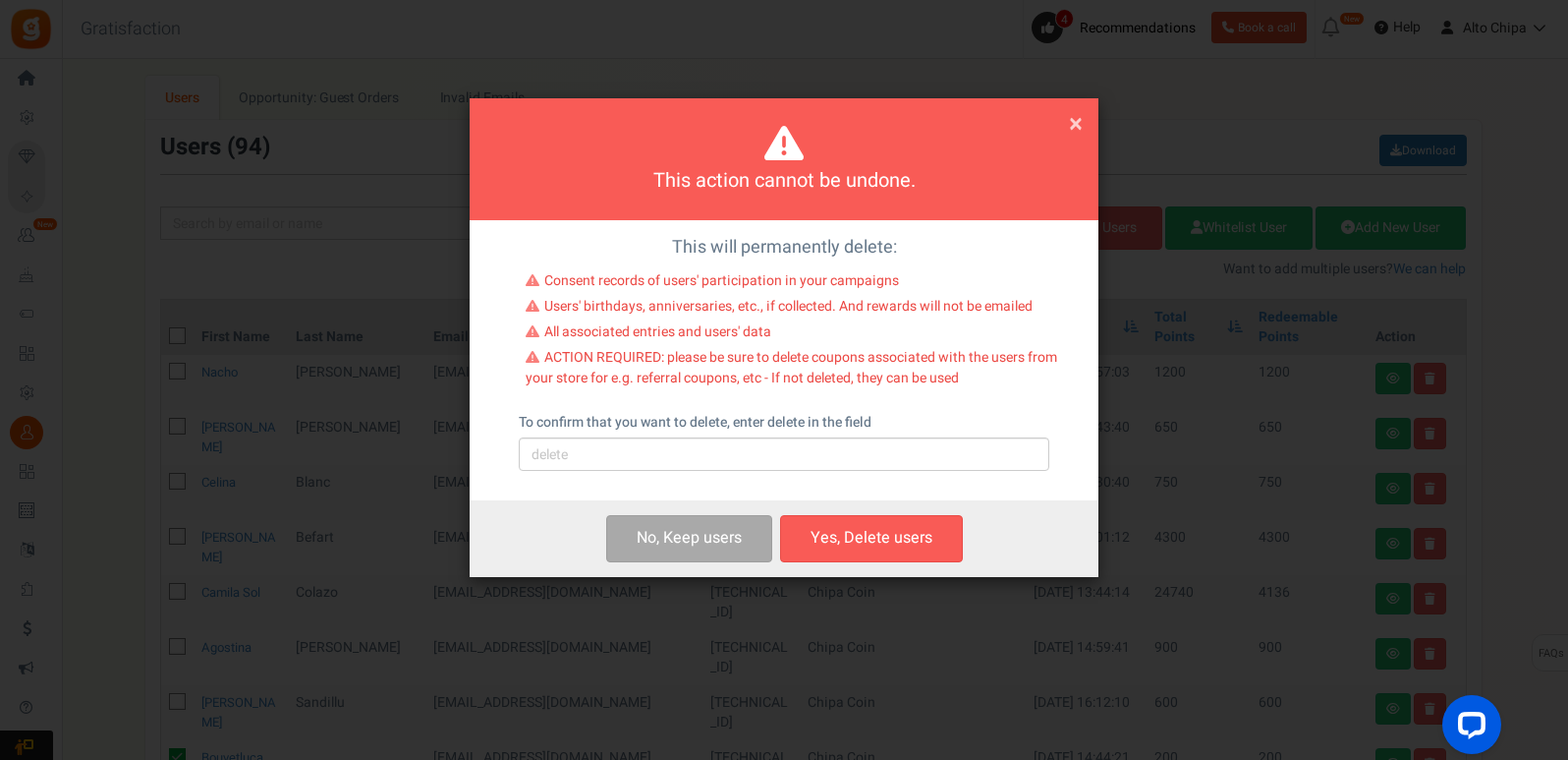
click at [879, 426] on div "To confirm that you want to delete, enter delete in the field Please type 'dele…" at bounding box center [784, 442] width 531 height 58
click at [880, 439] on input "text" at bounding box center [784, 454] width 531 height 34
type input "delete"
drag, startPoint x: 867, startPoint y: 569, endPoint x: 878, endPoint y: 530, distance: 40.5
click at [867, 568] on div "No, Keep user s Yes, Delete user Yes, Delete users" at bounding box center [784, 538] width 628 height 76
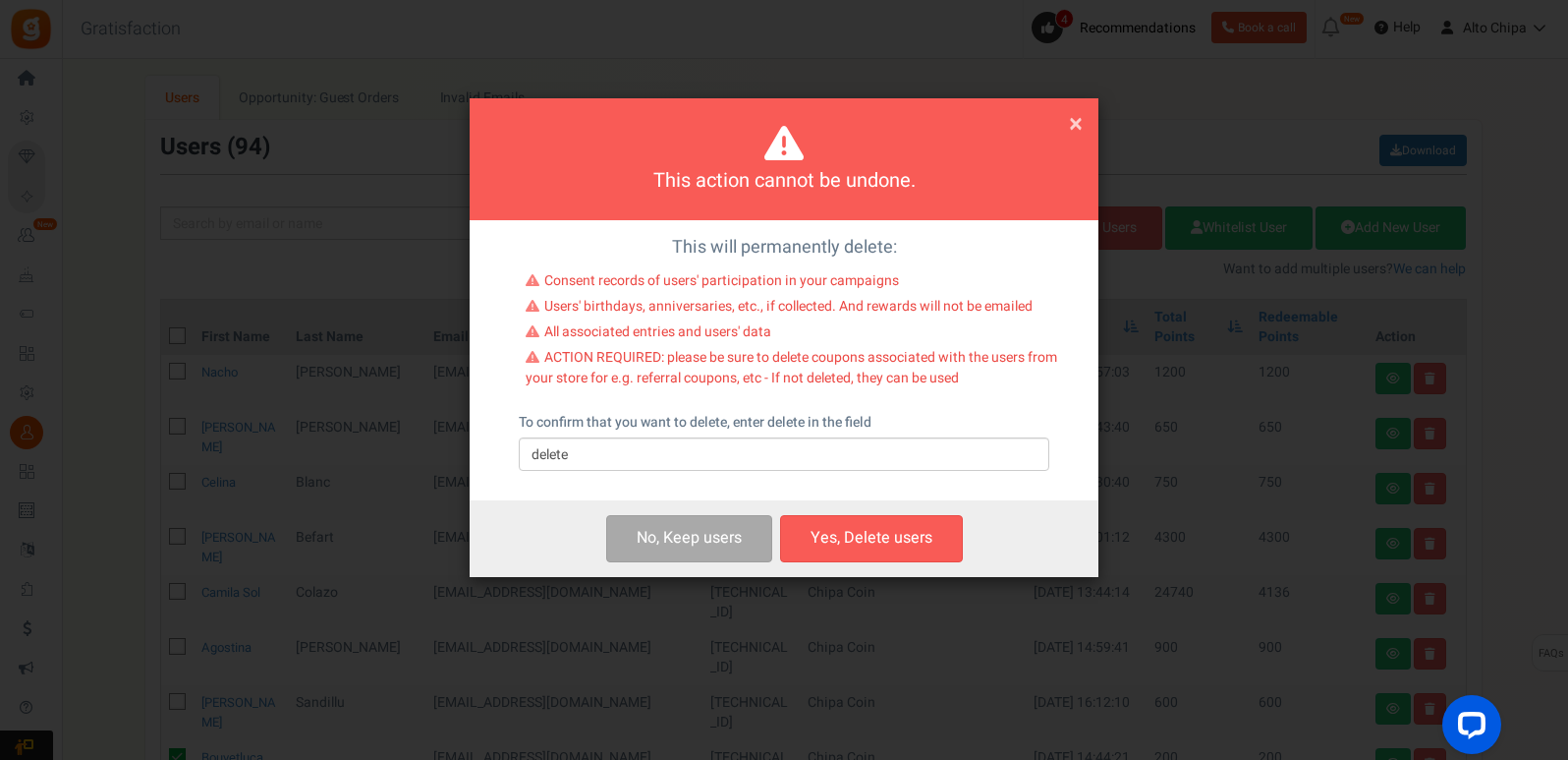
click at [890, 509] on div "No, Keep user s Yes, Delete user Yes, Delete users" at bounding box center [784, 538] width 628 height 76
click at [886, 542] on button "Yes, Delete users" at bounding box center [870, 538] width 183 height 46
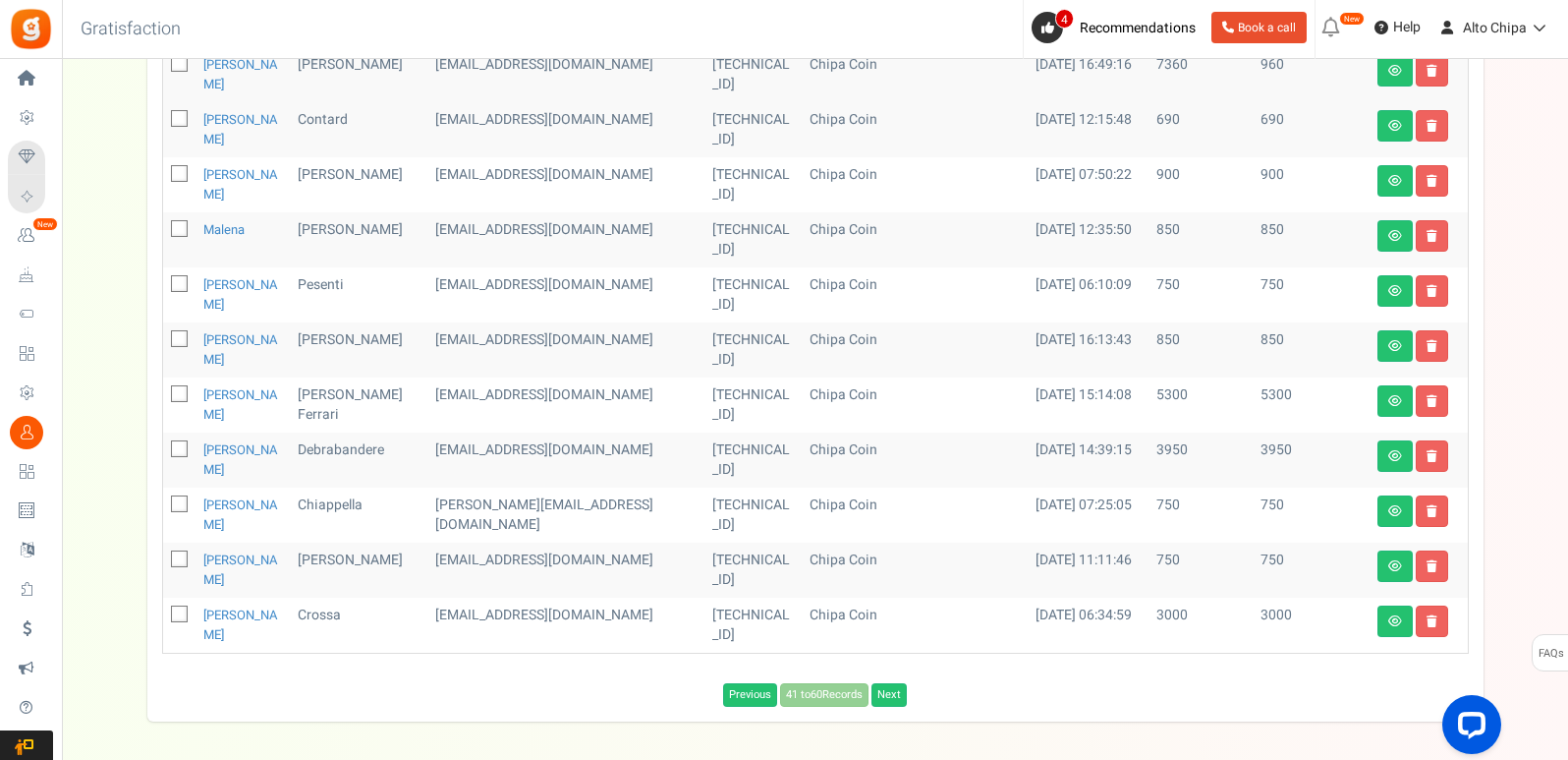
scroll to position [886, 0]
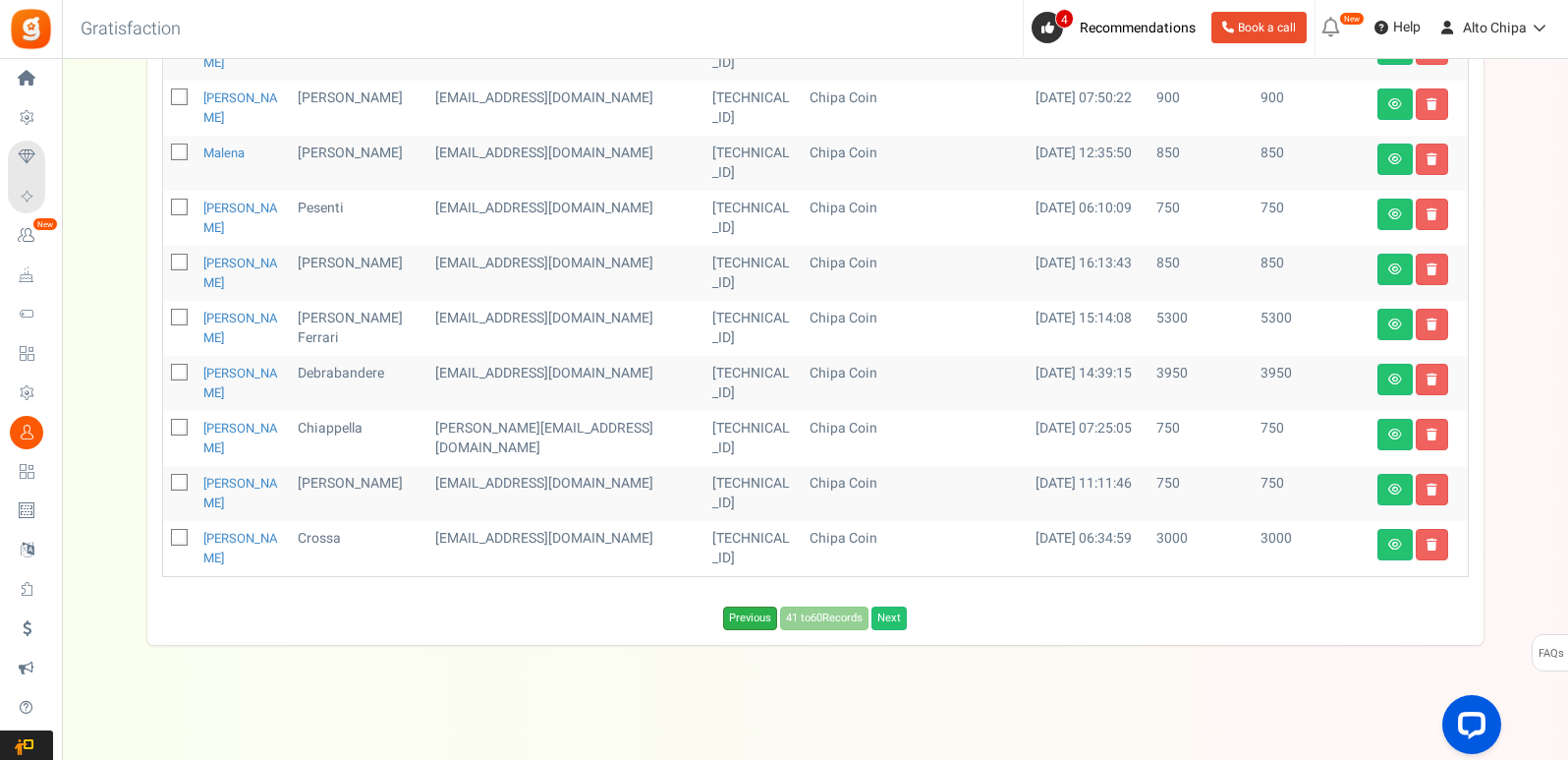
click at [743, 615] on link "Previous" at bounding box center [750, 618] width 54 height 24
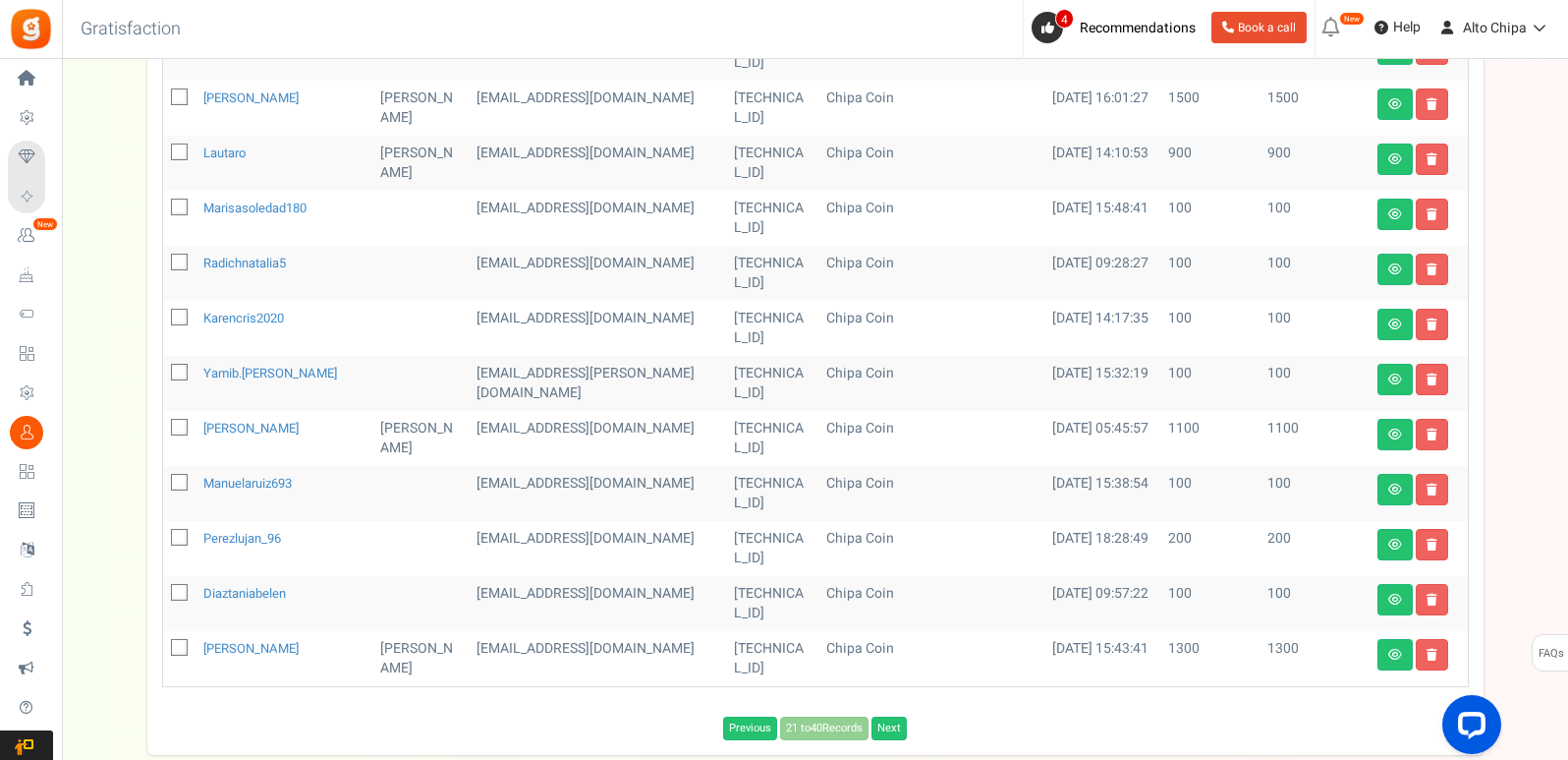
click at [184, 596] on icon at bounding box center [180, 593] width 13 height 13
click at [164, 596] on input "checkbox" at bounding box center [157, 594] width 13 height 13
checkbox input "true"
click at [183, 538] on icon at bounding box center [180, 538] width 13 height 13
click at [164, 538] on input "checkbox" at bounding box center [157, 539] width 13 height 13
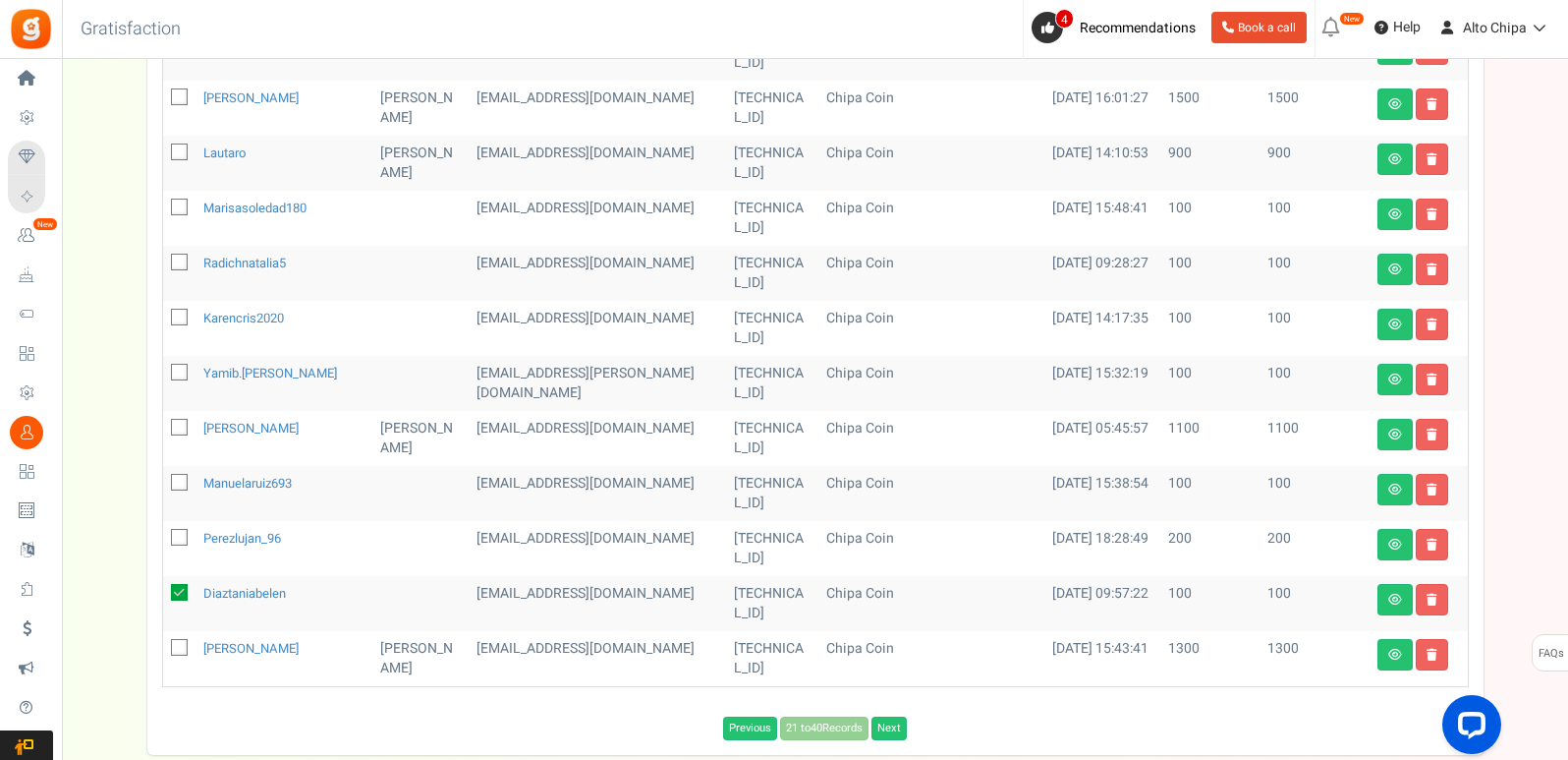
checkbox input "true"
click at [180, 482] on icon at bounding box center [180, 482] width 13 height 13
click at [164, 482] on input "checkbox" at bounding box center [157, 483] width 13 height 13
checkbox input "true"
click at [181, 375] on icon at bounding box center [180, 373] width 13 height 13
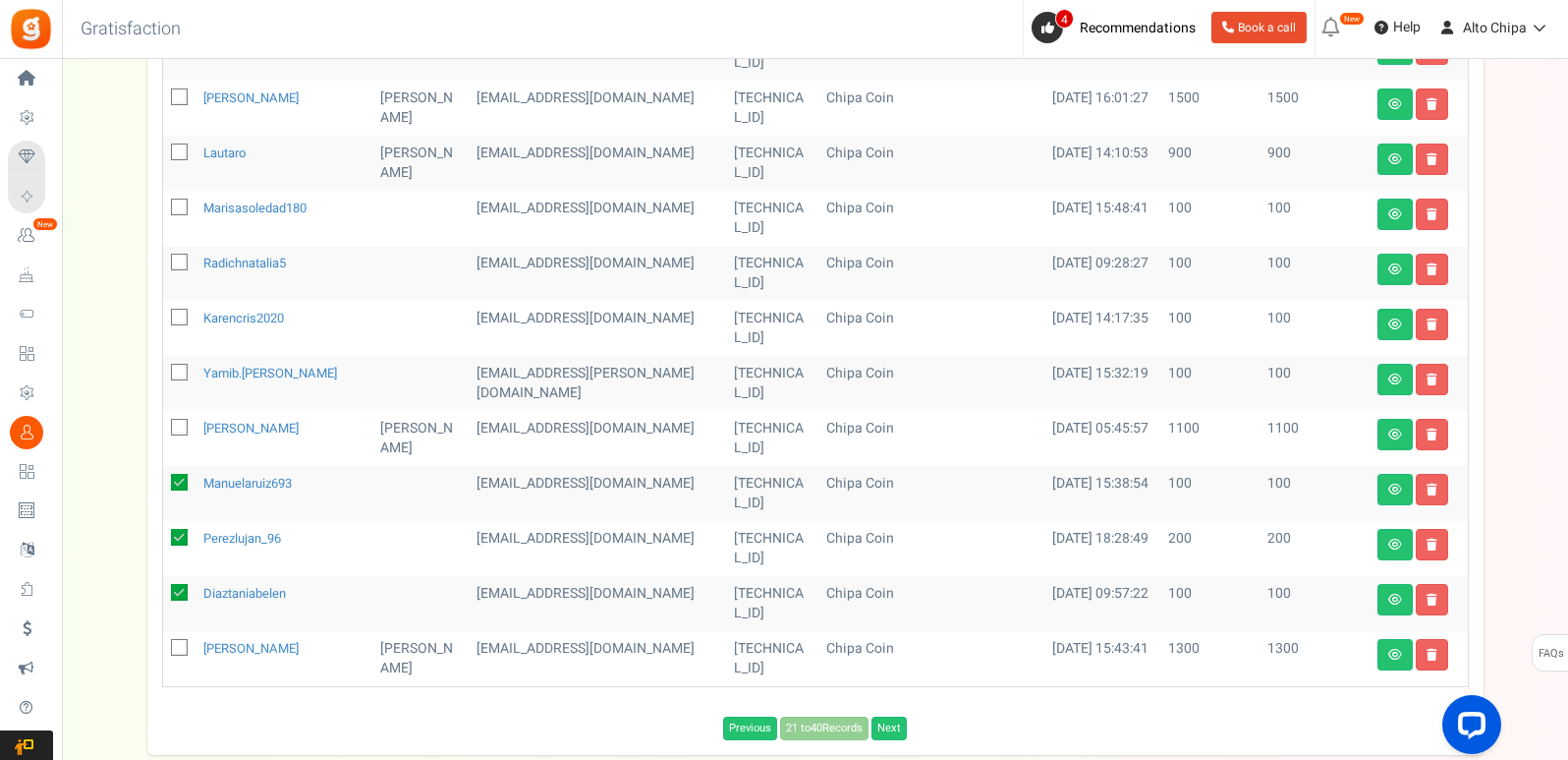
click at [164, 375] on input "checkbox" at bounding box center [157, 374] width 13 height 13
checkbox input "true"
click at [192, 322] on td at bounding box center [179, 328] width 33 height 55
click at [174, 318] on icon at bounding box center [180, 317] width 13 height 13
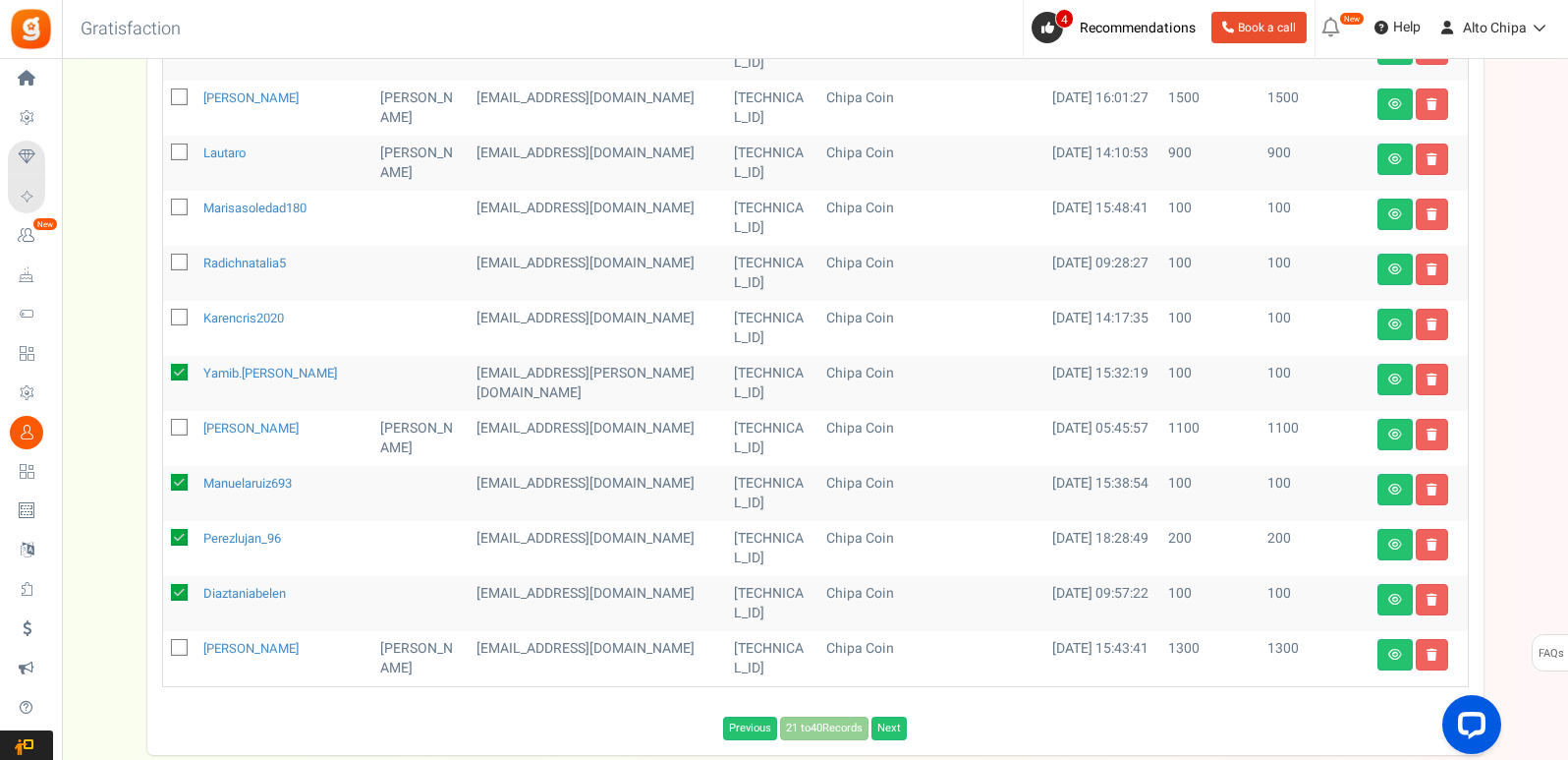
click at [164, 318] on input "checkbox" at bounding box center [157, 318] width 13 height 13
checkbox input "true"
click at [178, 265] on icon at bounding box center [180, 262] width 13 height 13
click at [164, 265] on input "checkbox" at bounding box center [157, 263] width 13 height 13
checkbox input "true"
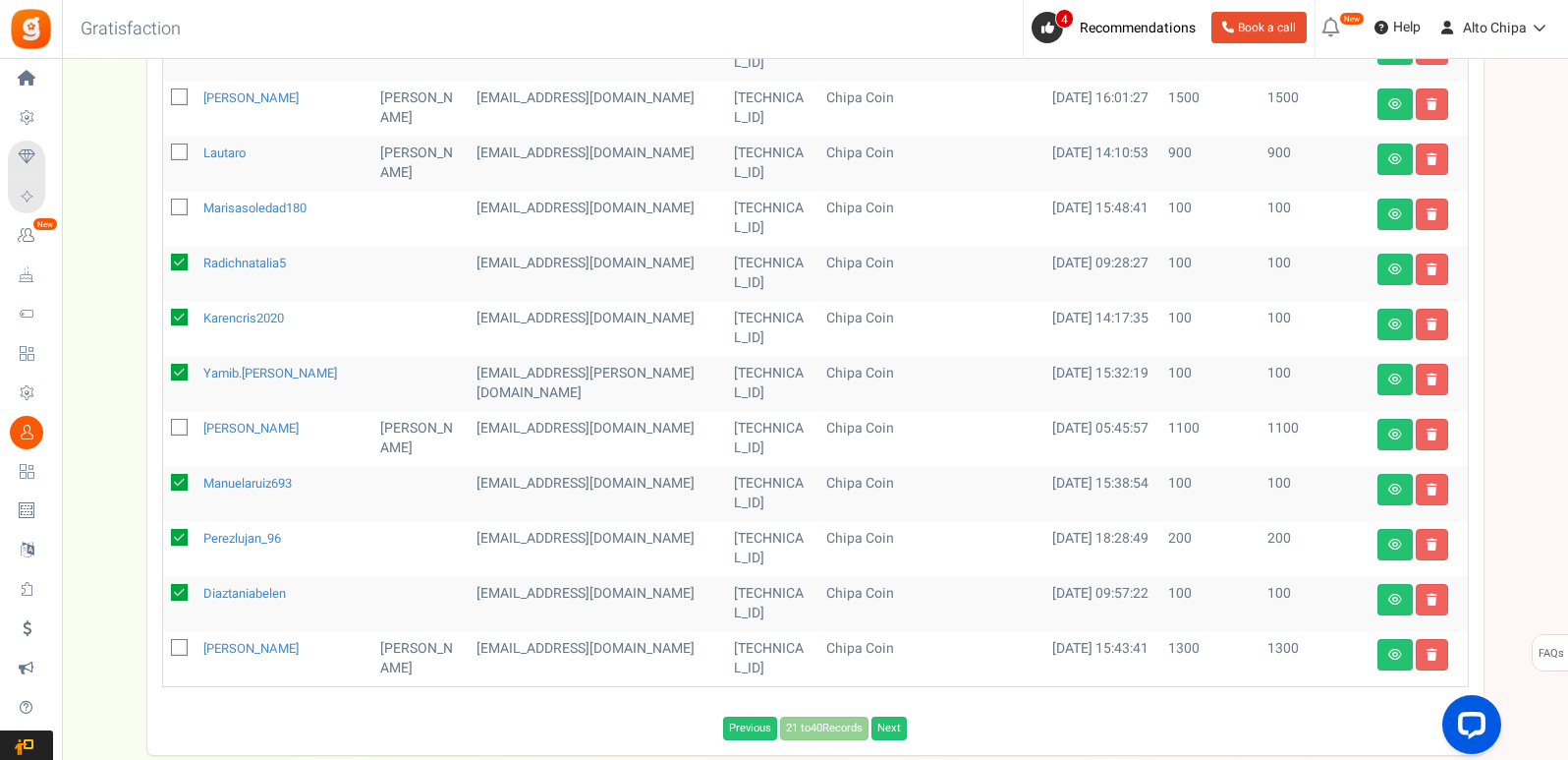
click at [175, 204] on icon at bounding box center [180, 208] width 13 height 13
click at [164, 204] on input "checkbox" at bounding box center [157, 209] width 13 height 13
checkbox input "true"
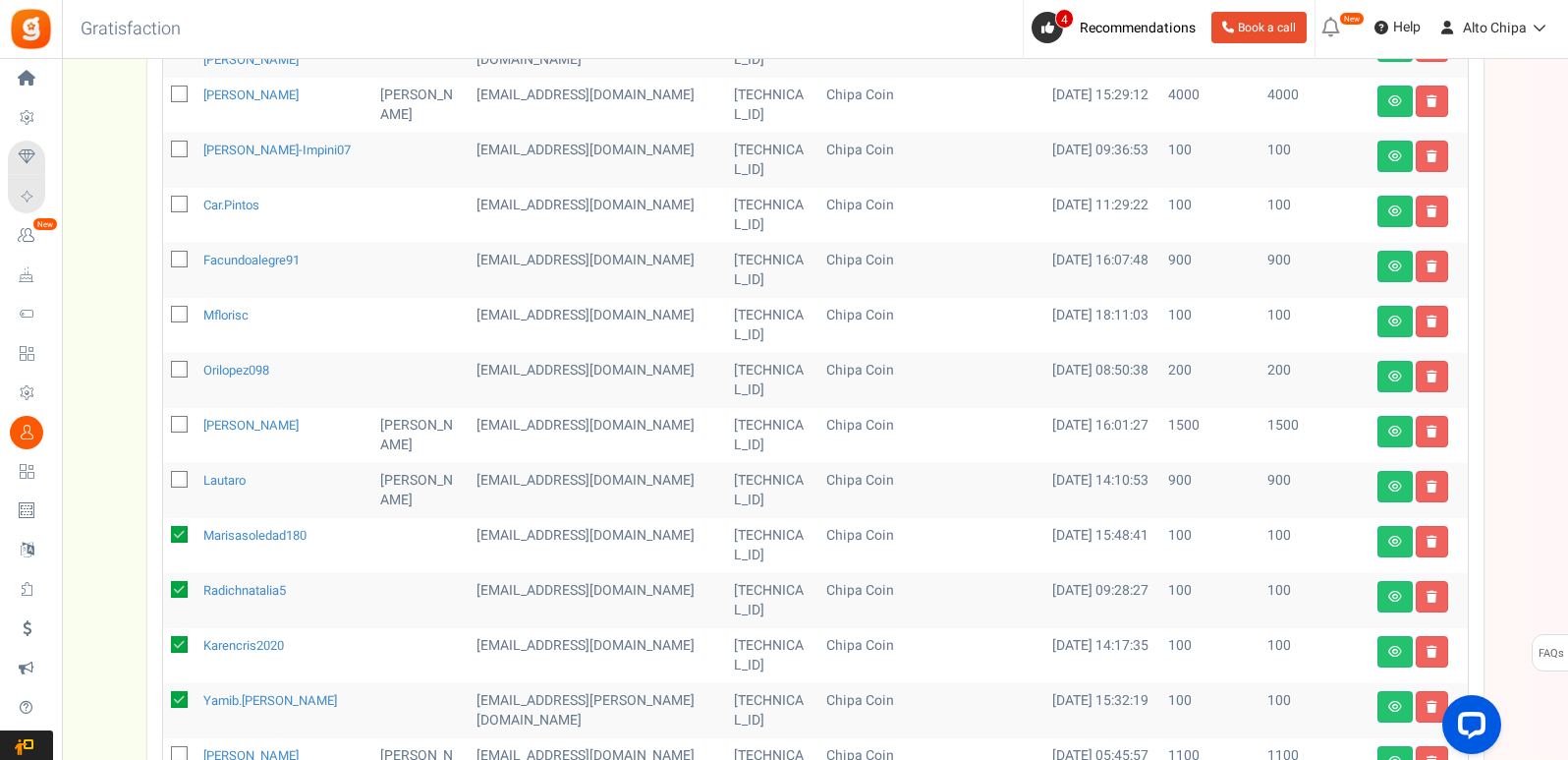
scroll to position [549, 0]
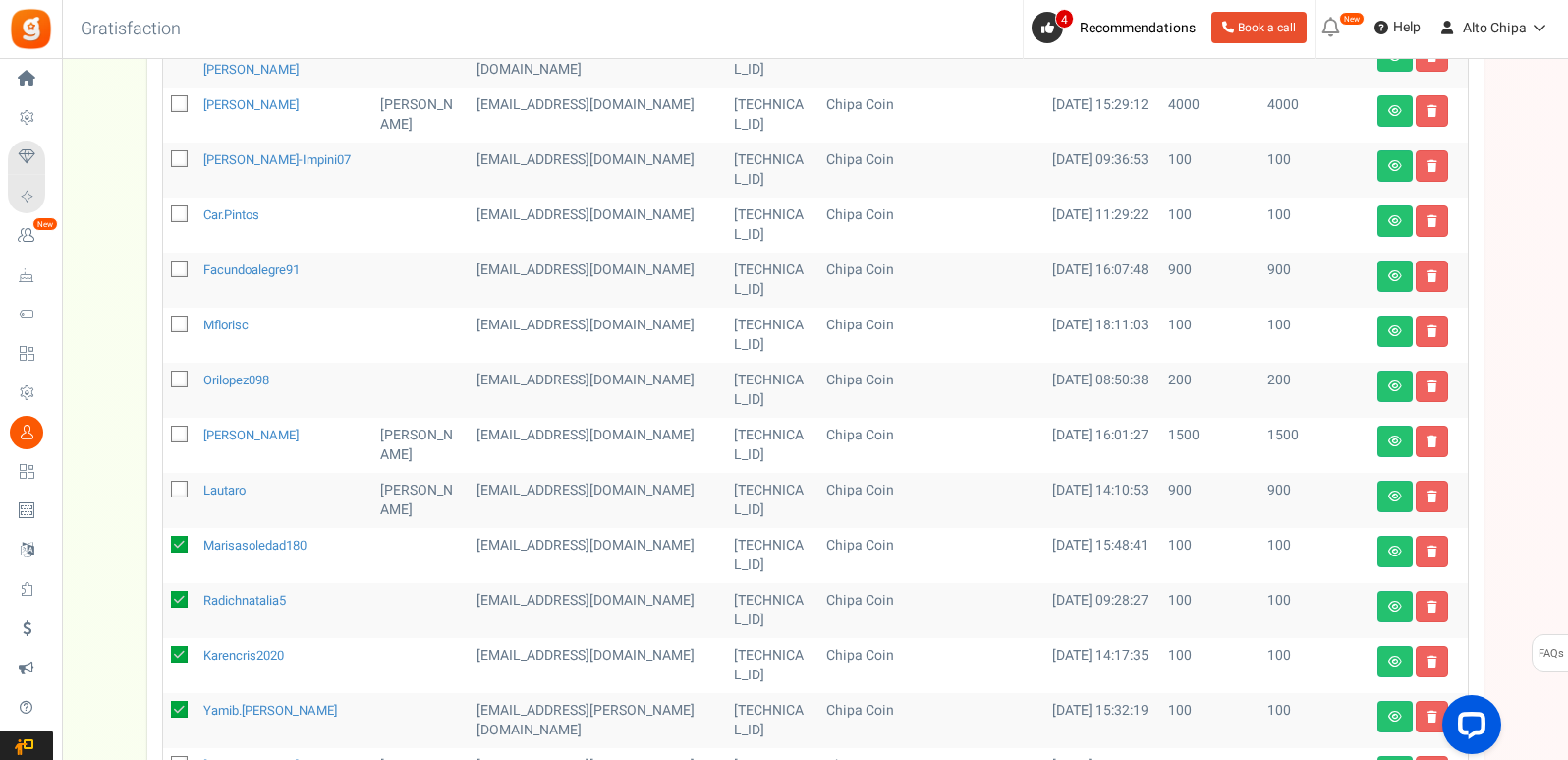
click at [186, 374] on icon at bounding box center [180, 380] width 13 height 13
click at [164, 375] on input "checkbox" at bounding box center [157, 380] width 13 height 13
checkbox input "true"
click at [184, 323] on icon at bounding box center [180, 324] width 13 height 13
click at [164, 323] on input "checkbox" at bounding box center [157, 325] width 13 height 13
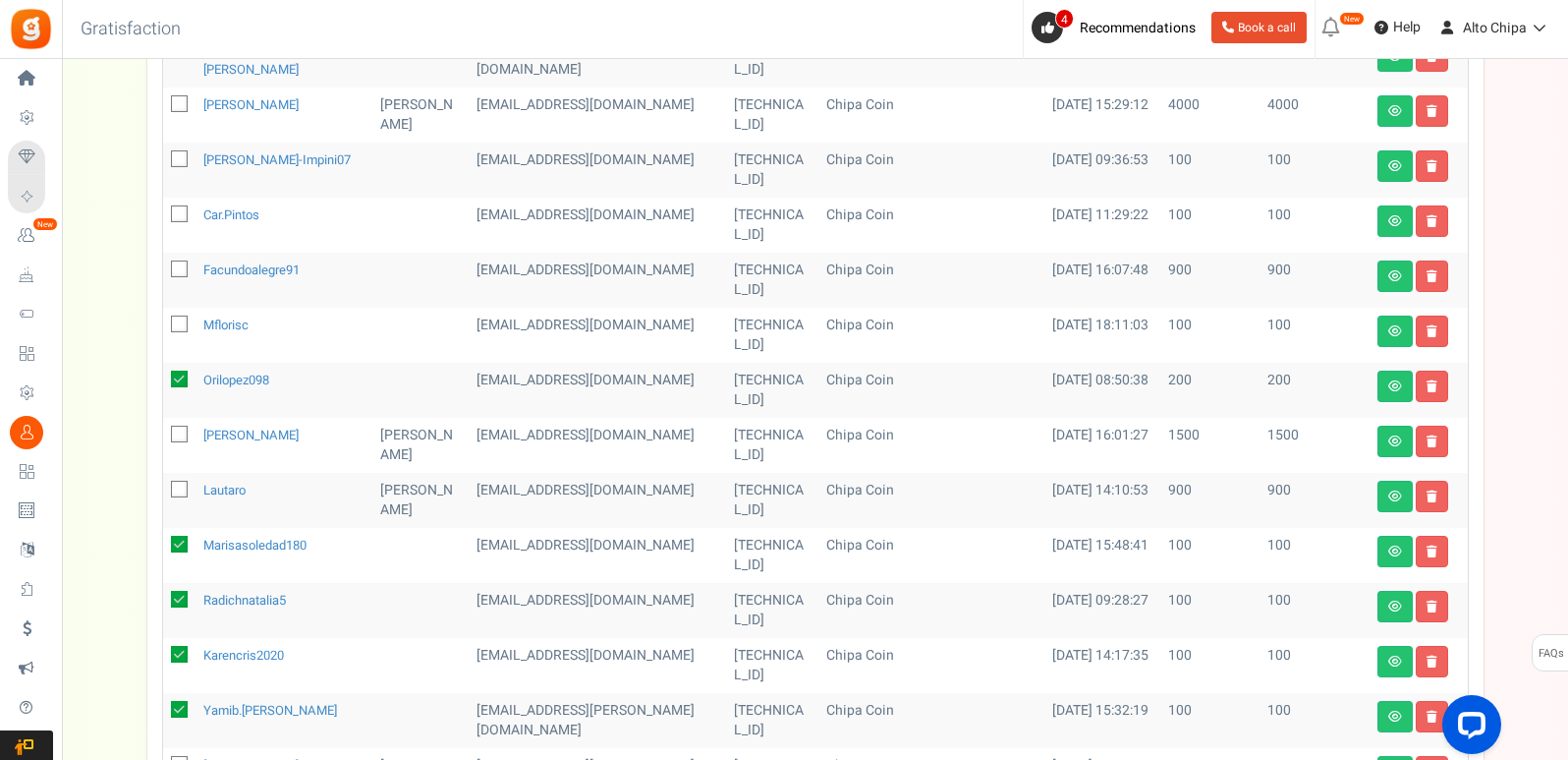
checkbox input "true"
click at [184, 214] on icon at bounding box center [180, 214] width 13 height 13
click at [164, 214] on input "checkbox" at bounding box center [157, 215] width 13 height 13
checkbox input "true"
click at [181, 160] on icon at bounding box center [180, 159] width 13 height 13
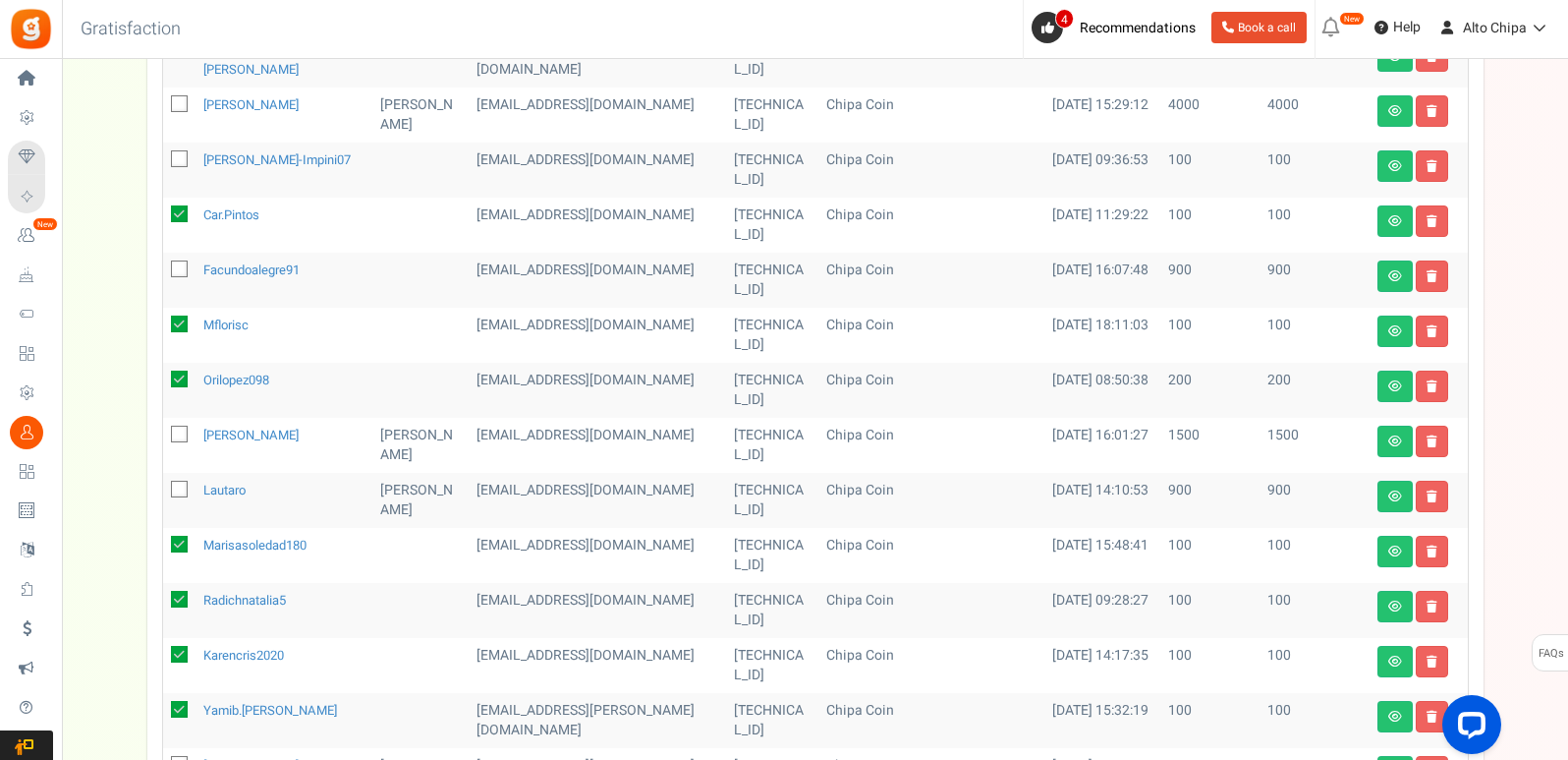
click at [164, 160] on input "checkbox" at bounding box center [157, 160] width 13 height 13
checkbox input "true"
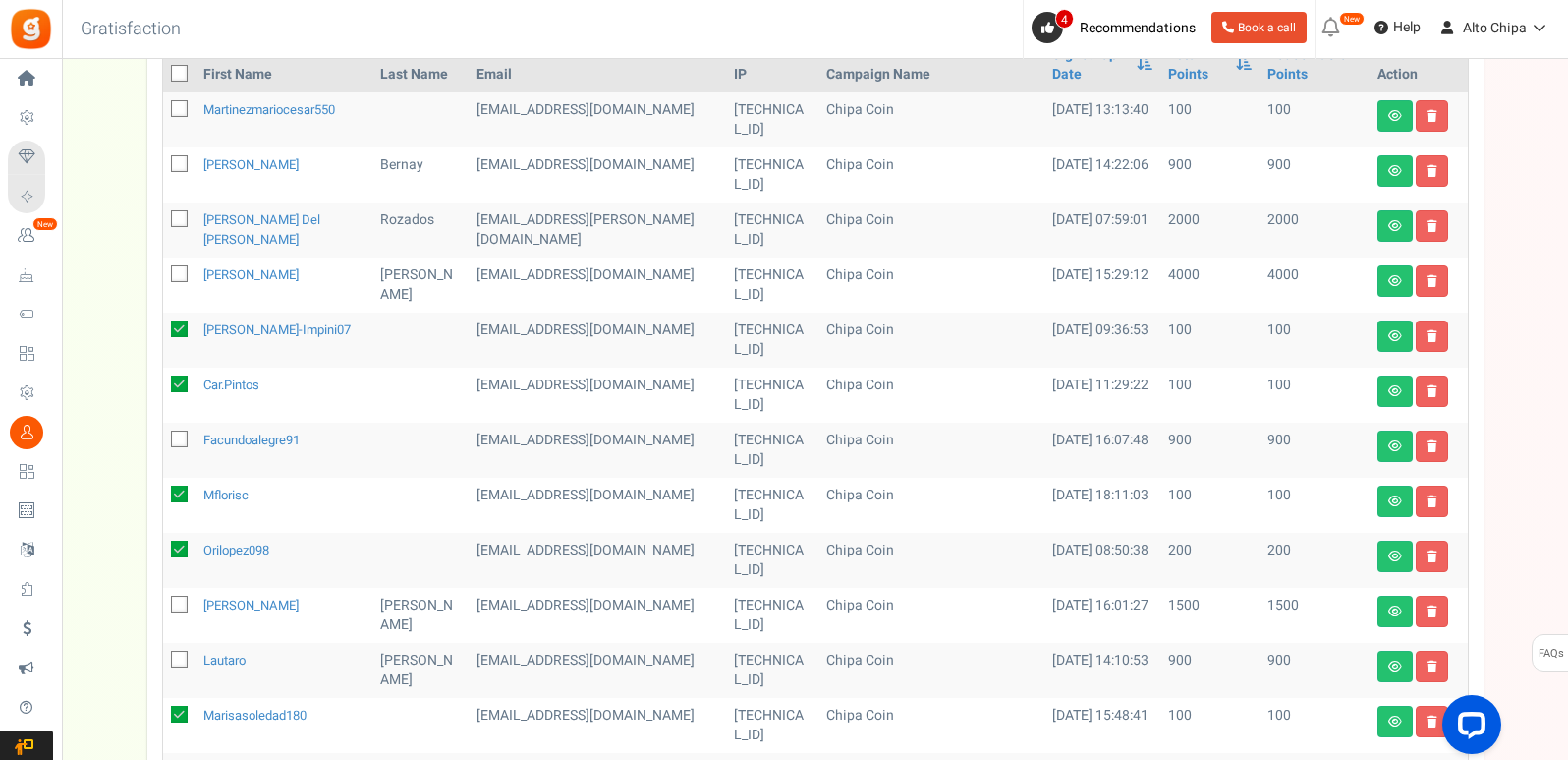
click at [180, 110] on icon at bounding box center [180, 109] width 13 height 13
click at [164, 110] on input "checkbox" at bounding box center [157, 110] width 13 height 13
checkbox input "true"
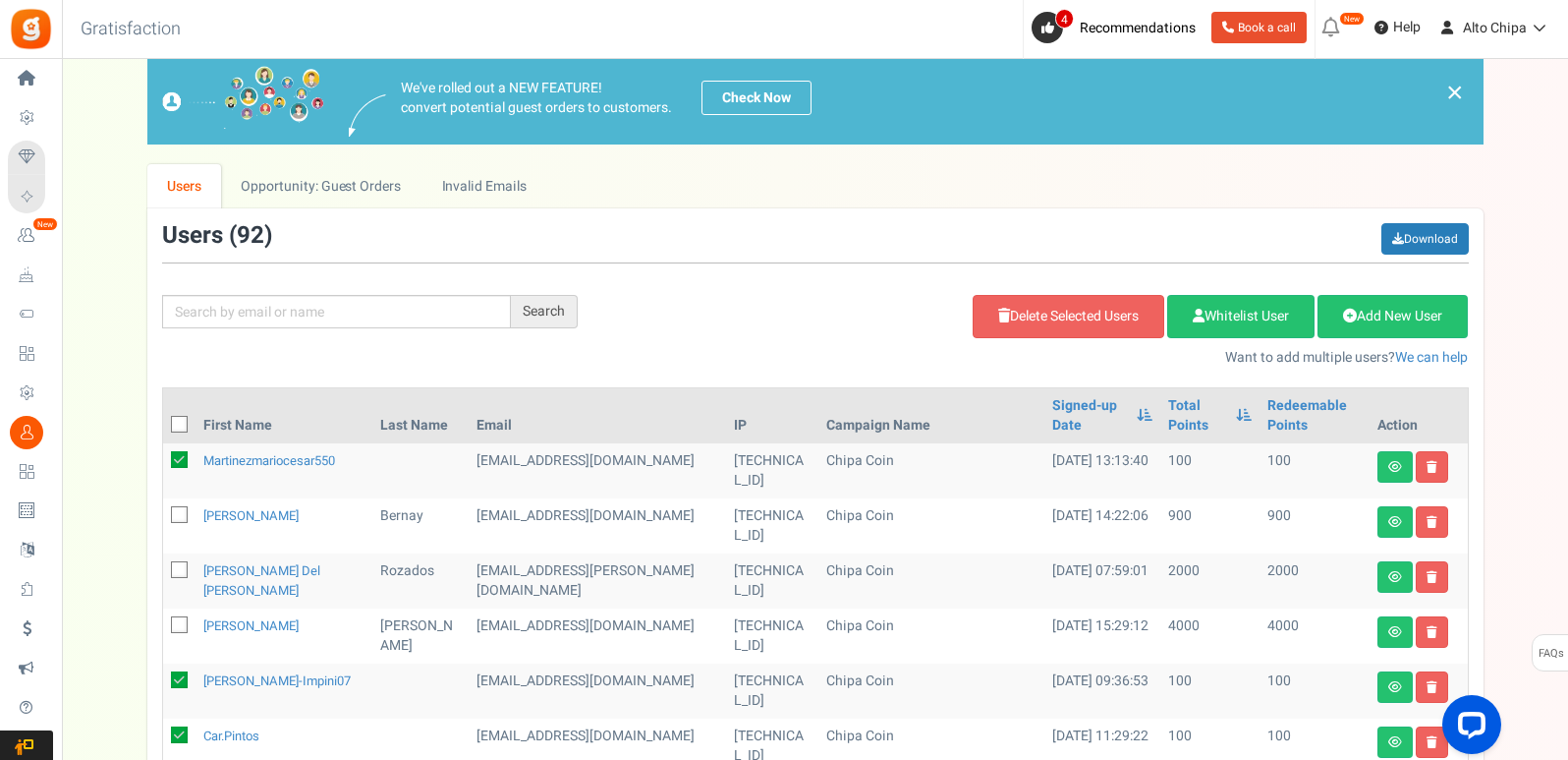
scroll to position [0, 0]
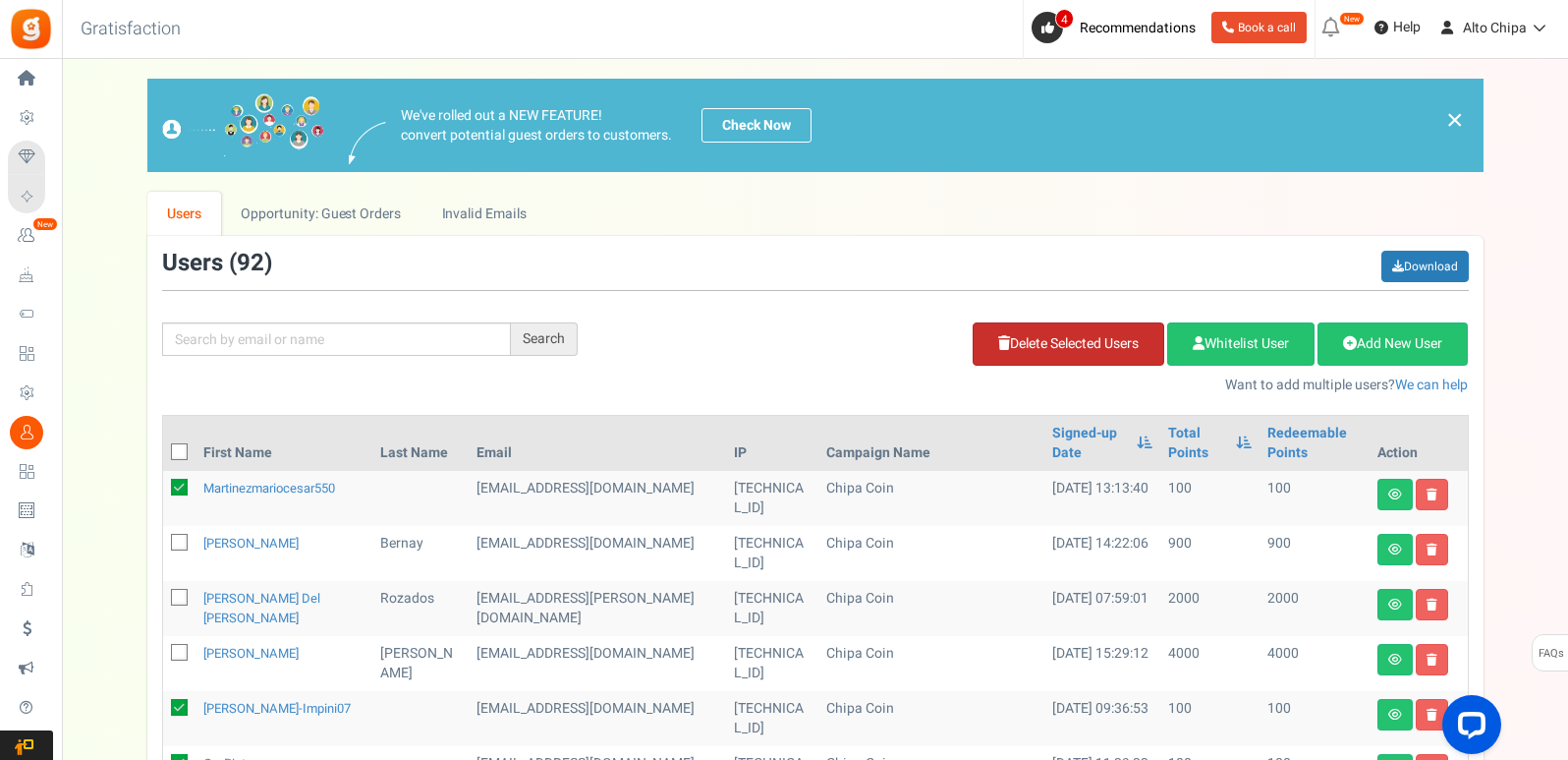
click at [1052, 350] on link "Delete Selected Users" at bounding box center [1068, 344] width 192 height 43
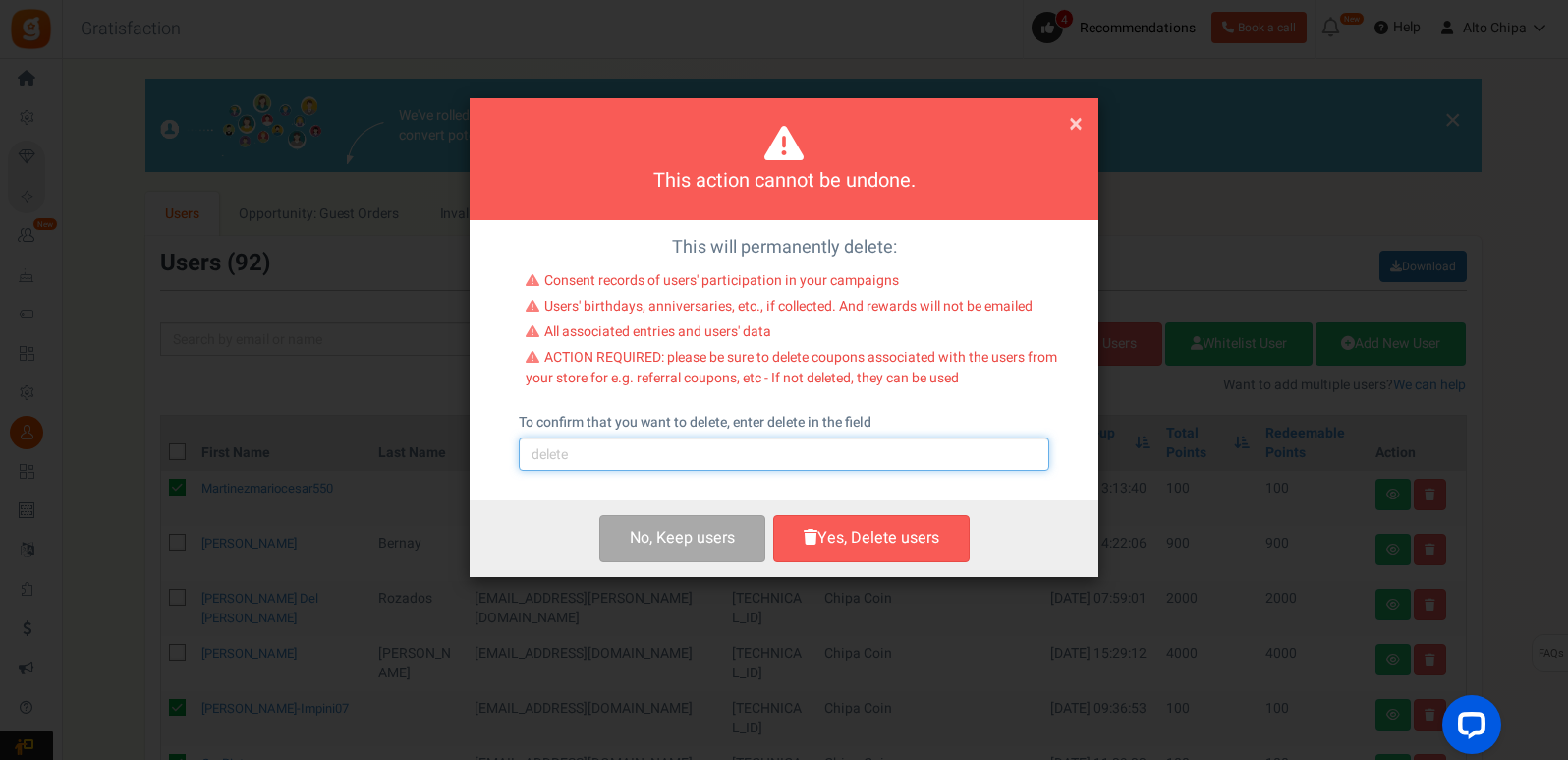
click at [837, 458] on input "text" at bounding box center [784, 454] width 531 height 34
type input "delete"
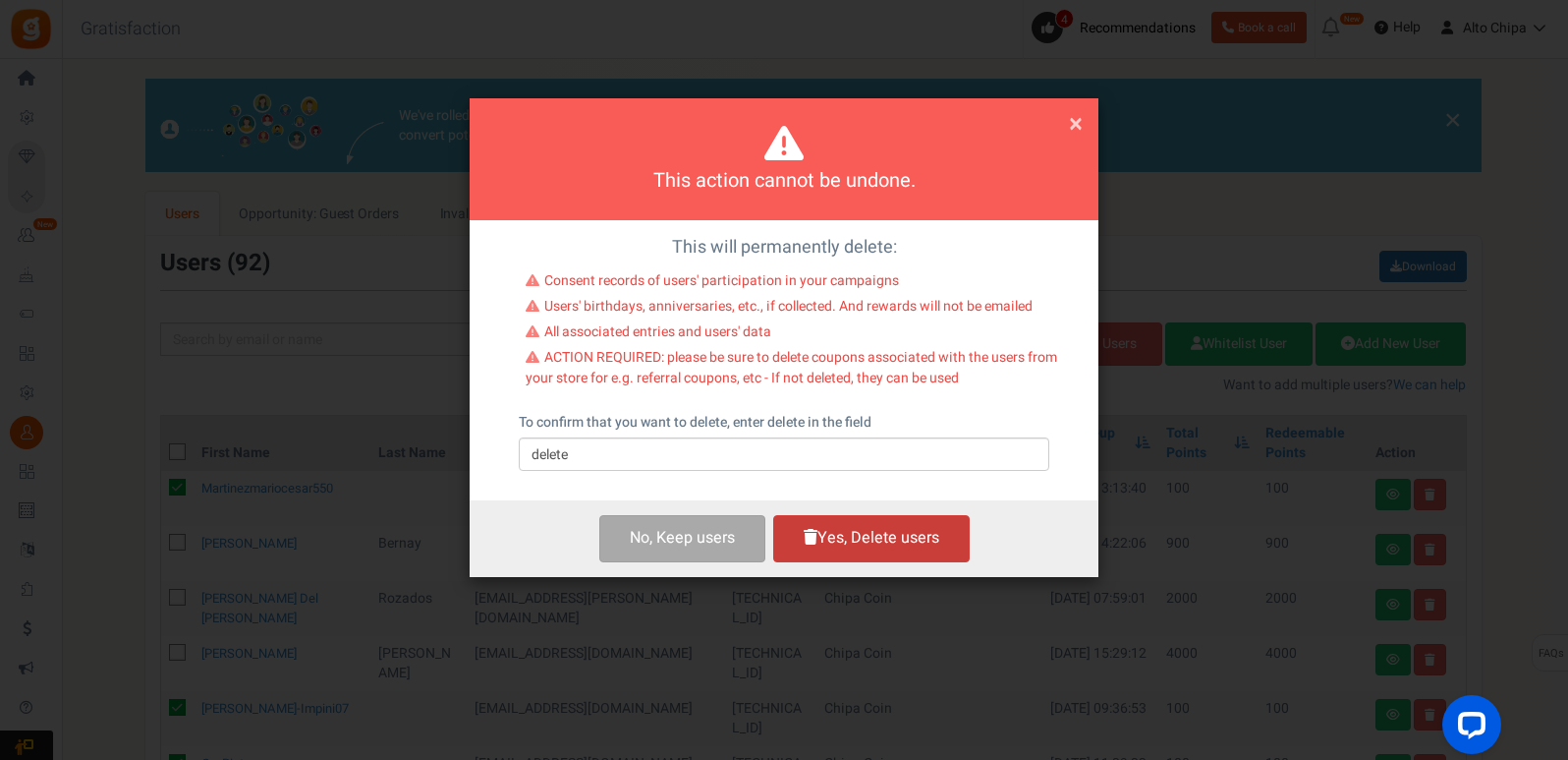
click at [889, 553] on button "Yes, Delete users" at bounding box center [870, 538] width 197 height 46
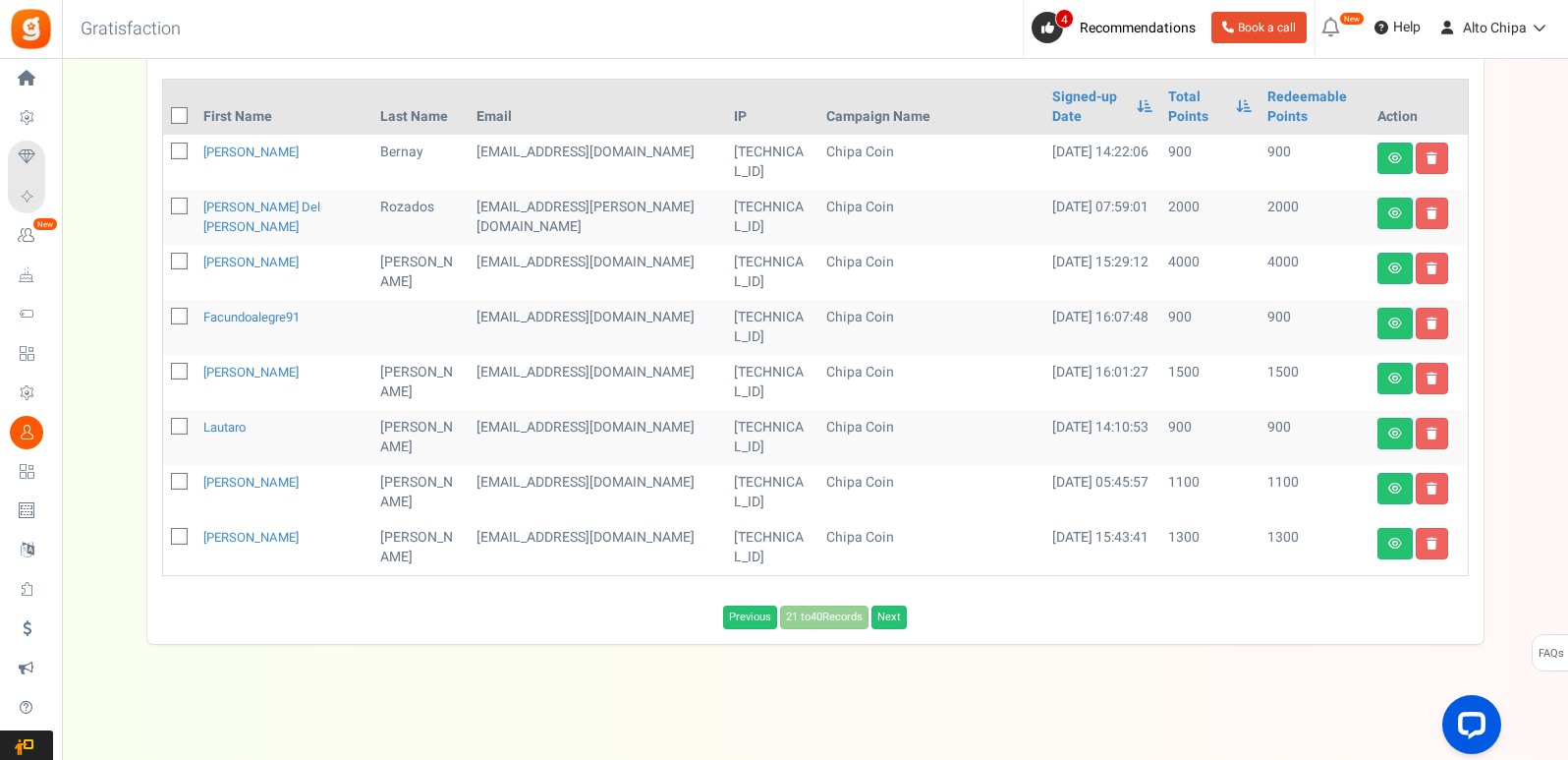
scroll to position [339, 0]
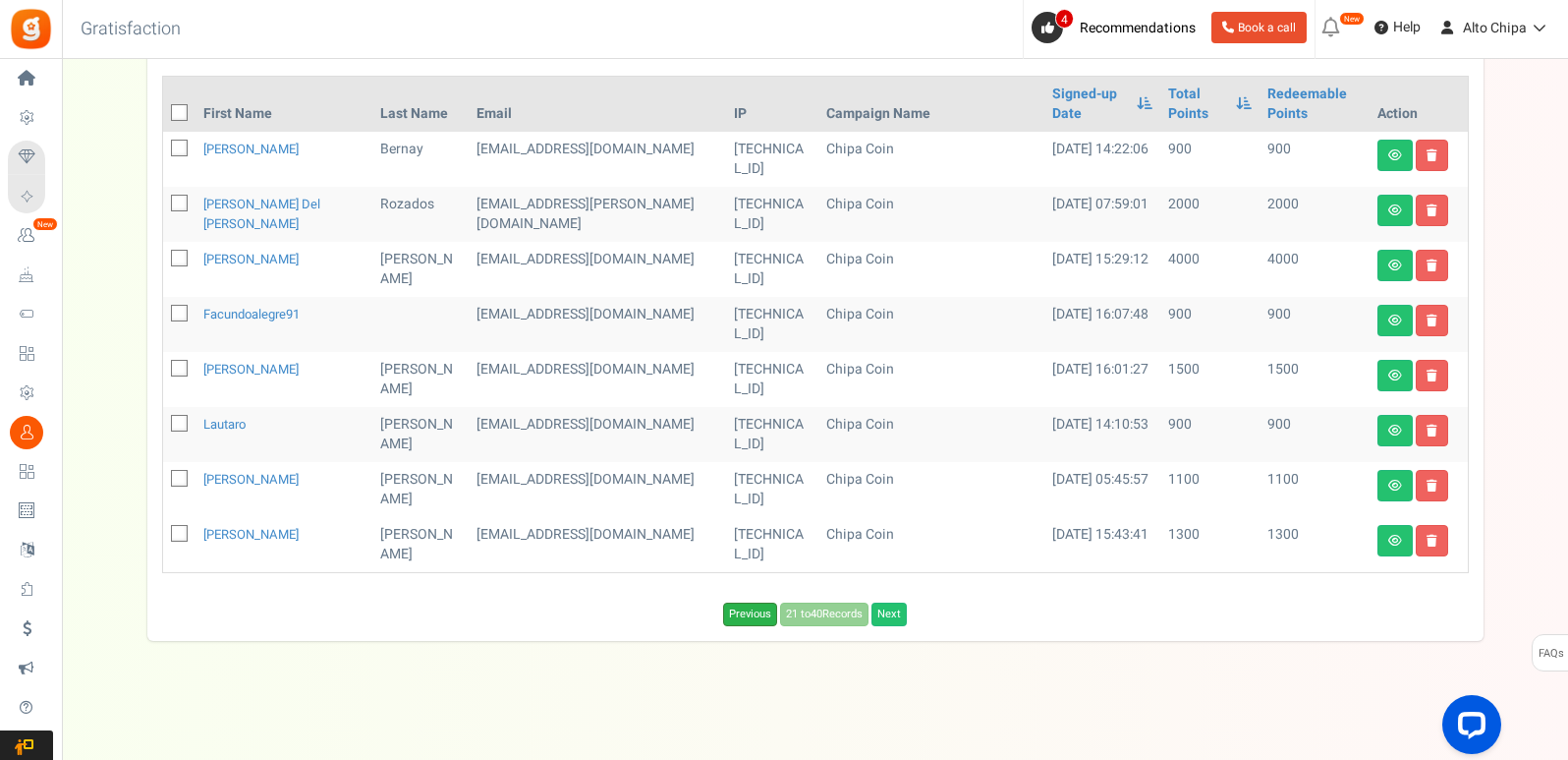
click at [737, 615] on link "Previous" at bounding box center [750, 614] width 54 height 24
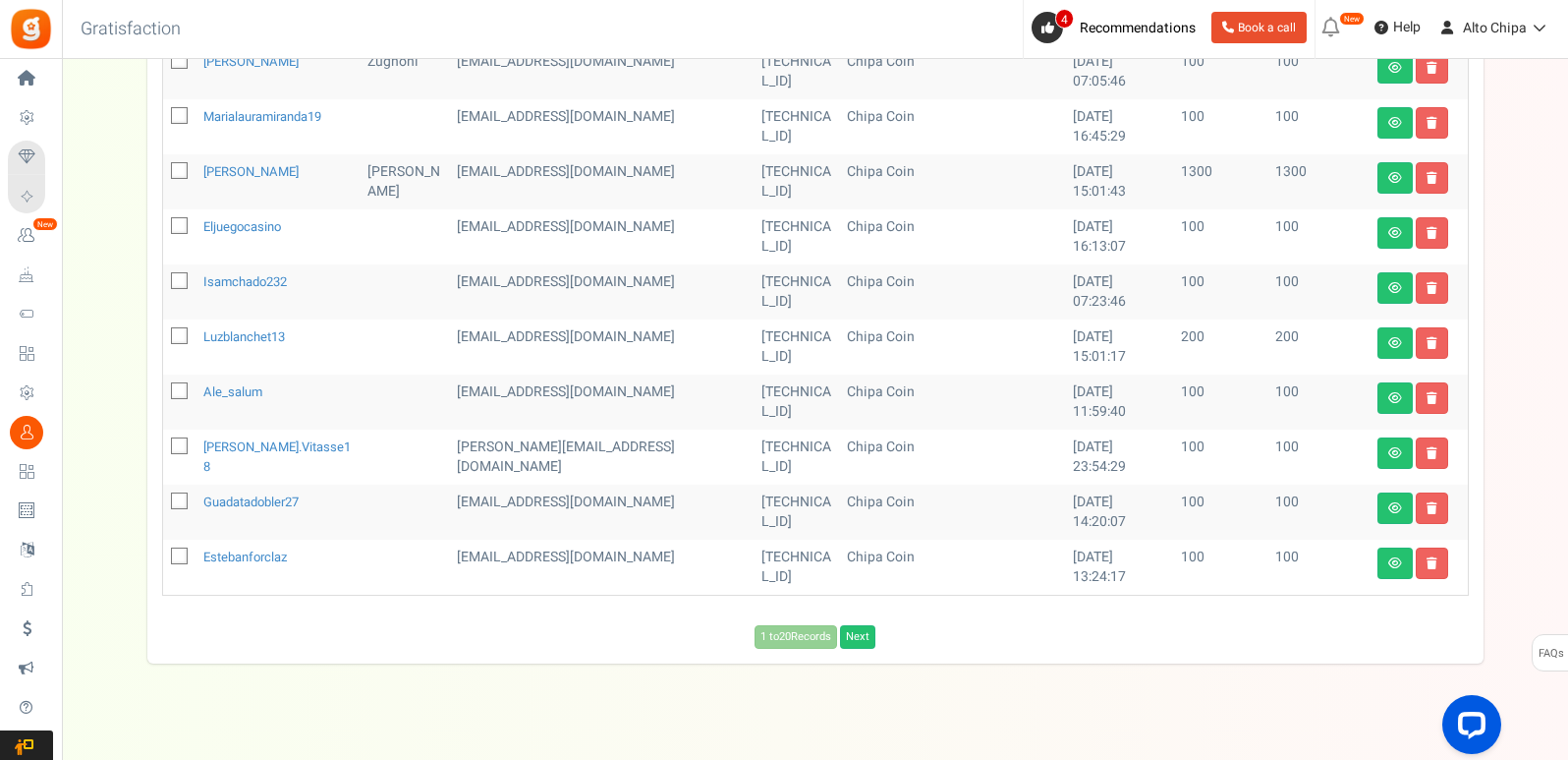
scroll to position [999, 0]
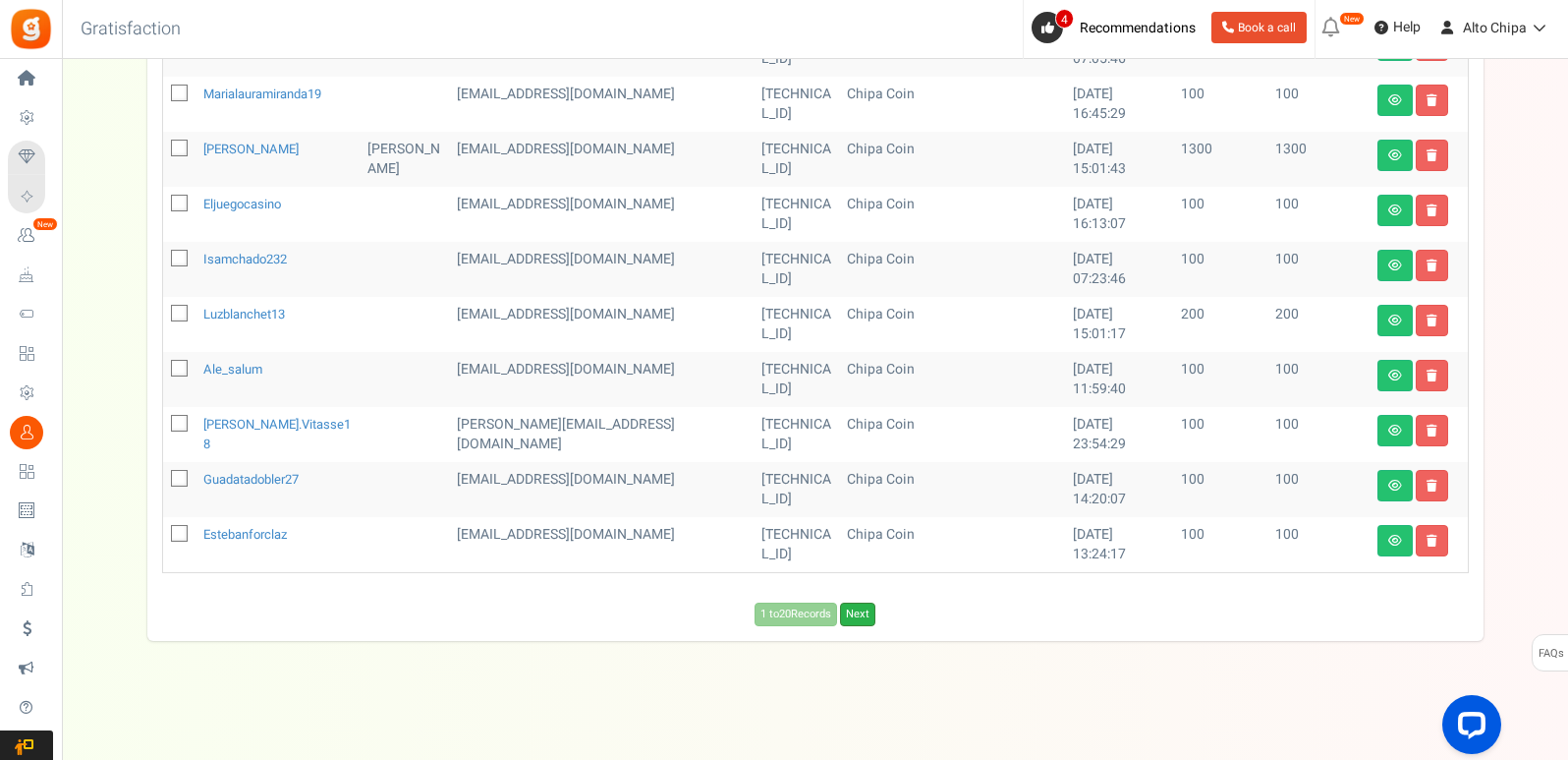
click at [867, 616] on link "Next" at bounding box center [858, 614] width 36 height 24
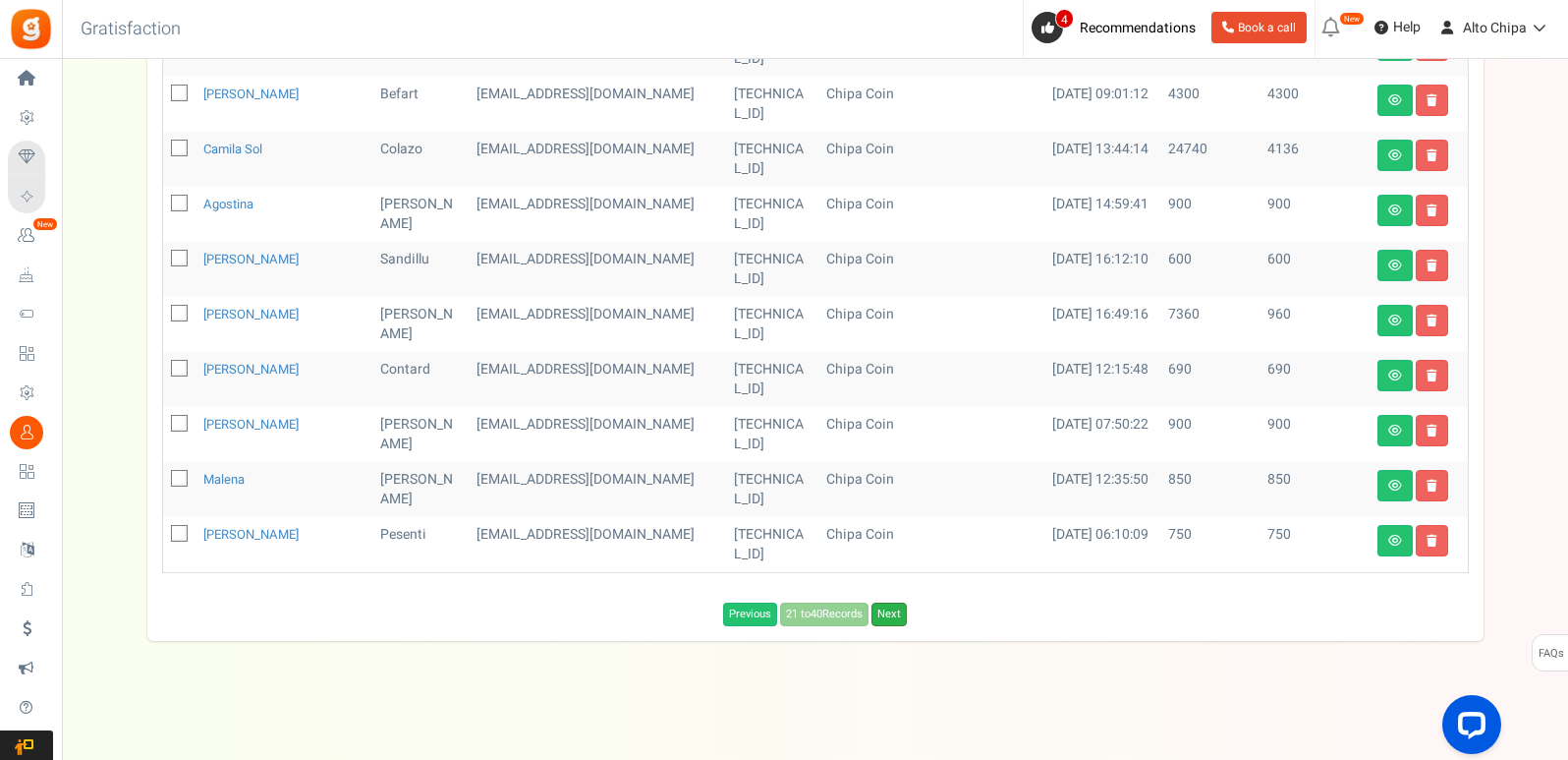
click at [891, 614] on link "Next" at bounding box center [889, 614] width 36 height 24
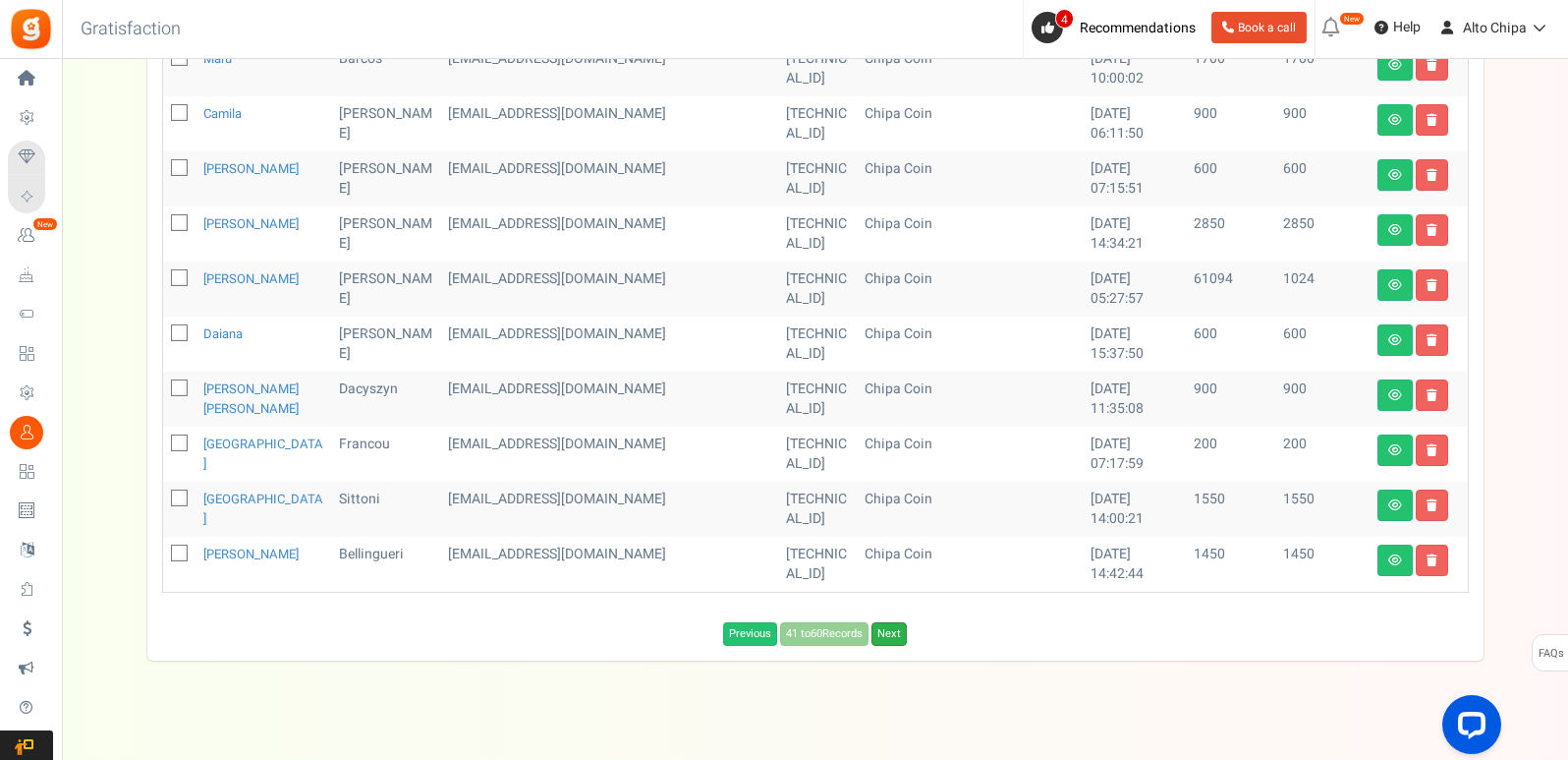
click at [885, 622] on link "Next" at bounding box center [889, 633] width 36 height 24
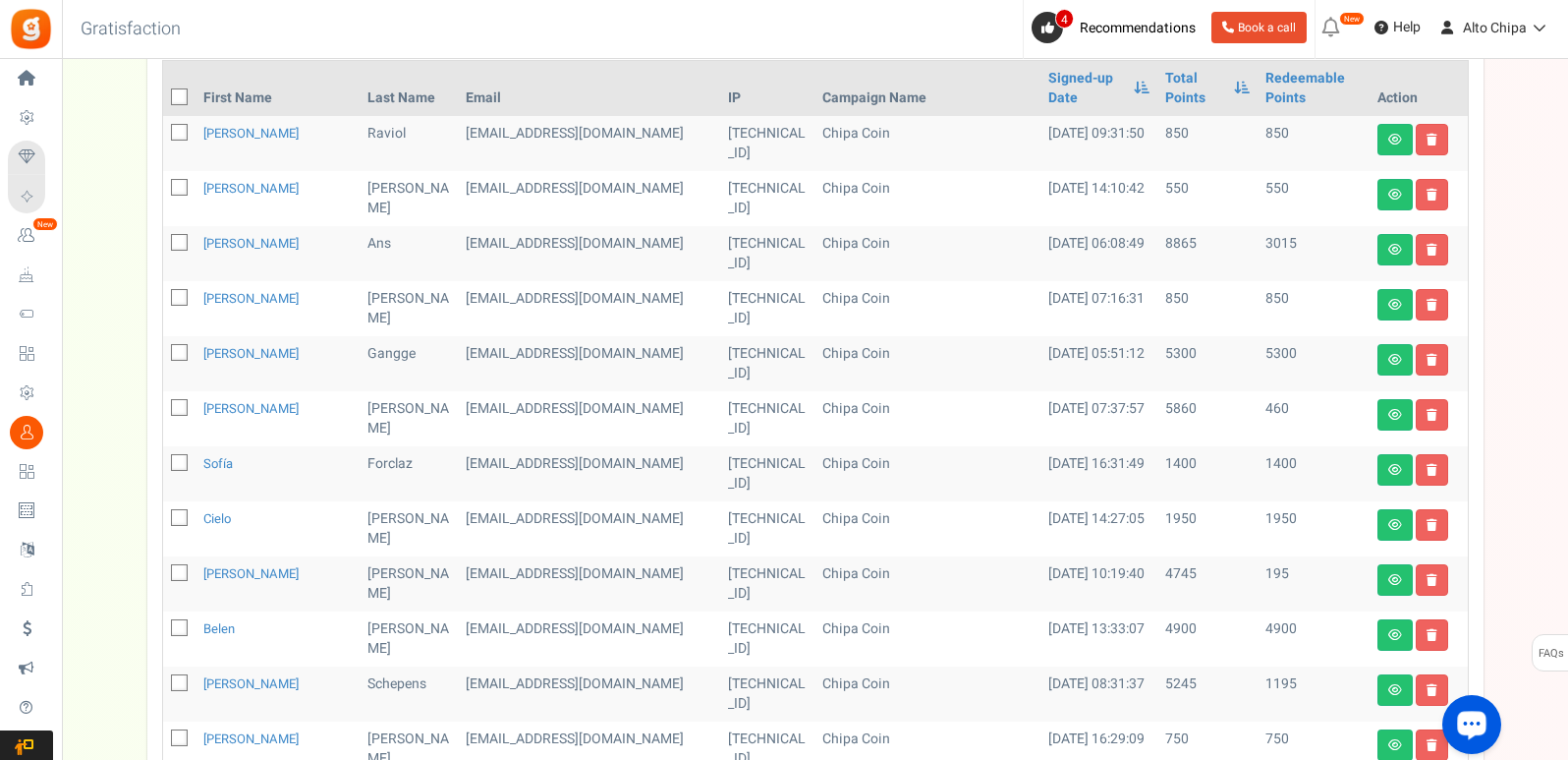
scroll to position [349, 0]
